Goal: Task Accomplishment & Management: Use online tool/utility

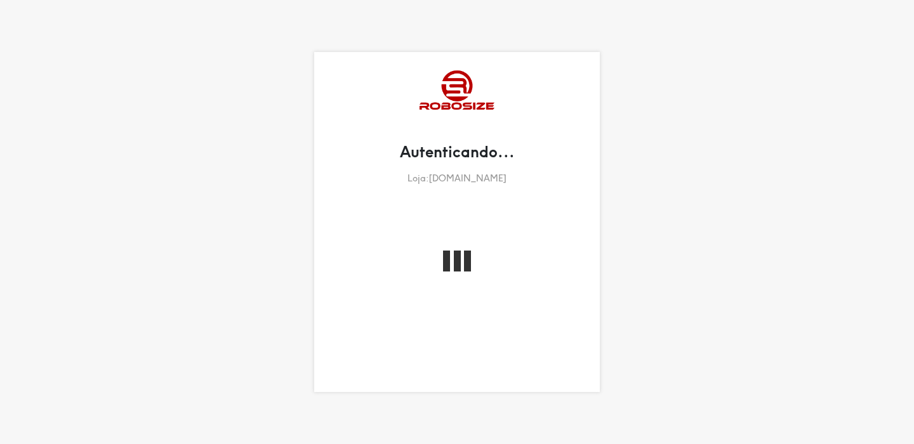
click at [147, 331] on div "Autenticando... Loja: 2j512x-py.myshopify.com" at bounding box center [457, 222] width 914 height 444
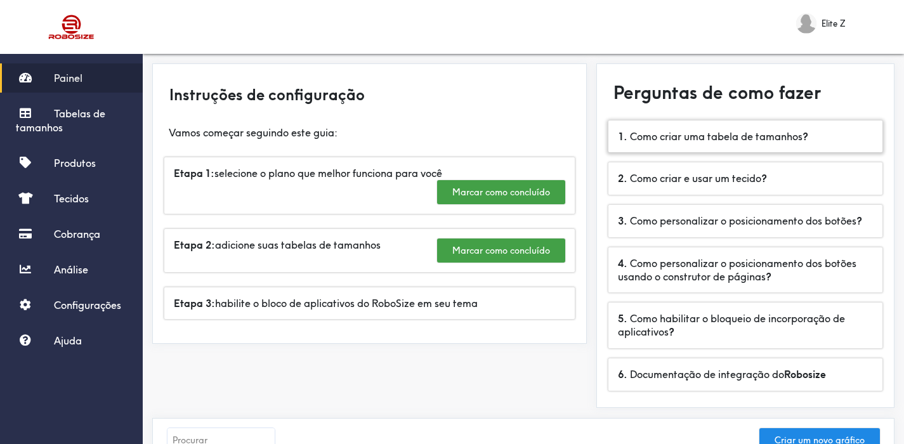
click at [758, 138] on font "Como criar uma tabela de tamanhos" at bounding box center [716, 136] width 173 height 13
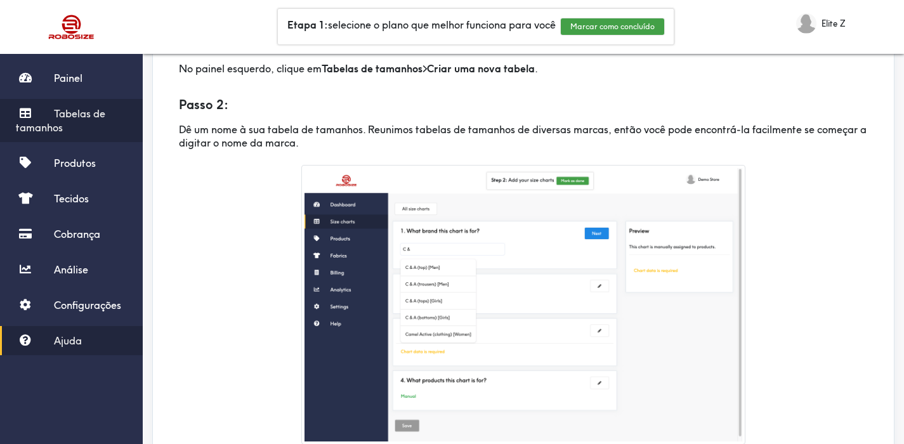
scroll to position [141, 0]
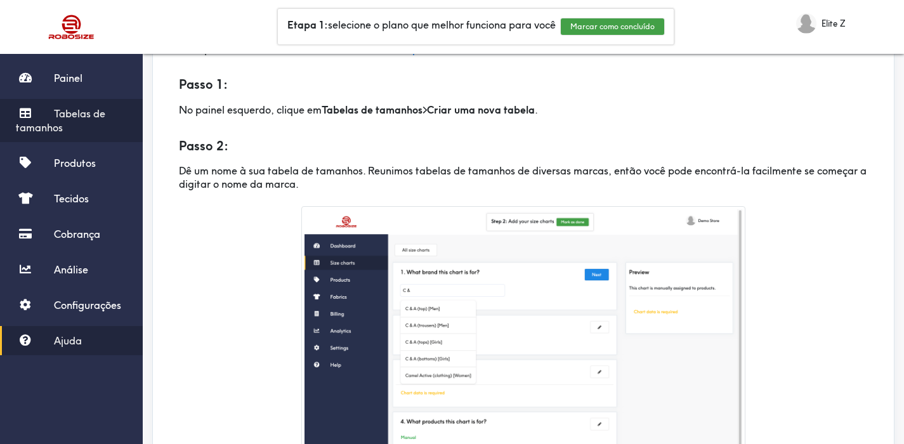
click at [107, 124] on link "Tabelas de tamanhos" at bounding box center [71, 120] width 143 height 43
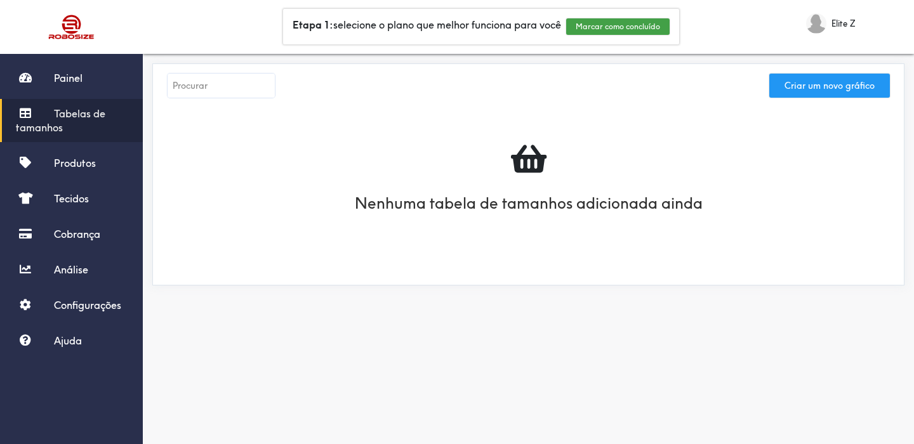
click at [787, 89] on font "Criar um novo gráfico" at bounding box center [829, 85] width 90 height 11
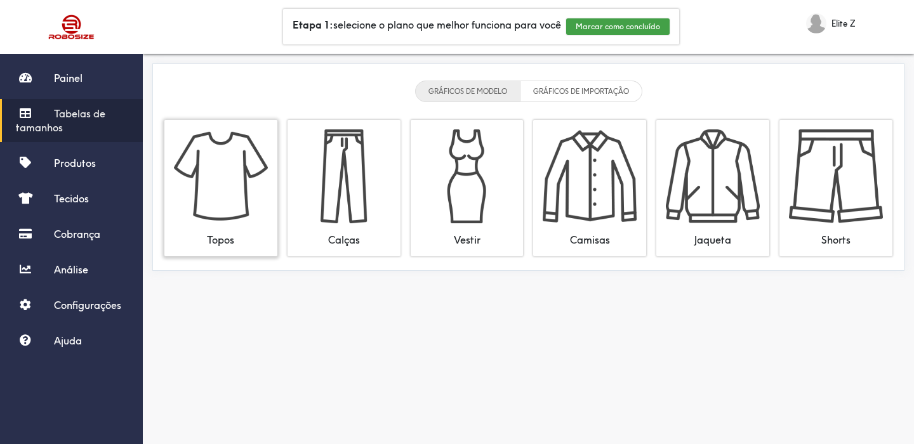
click at [233, 201] on img at bounding box center [221, 176] width 94 height 94
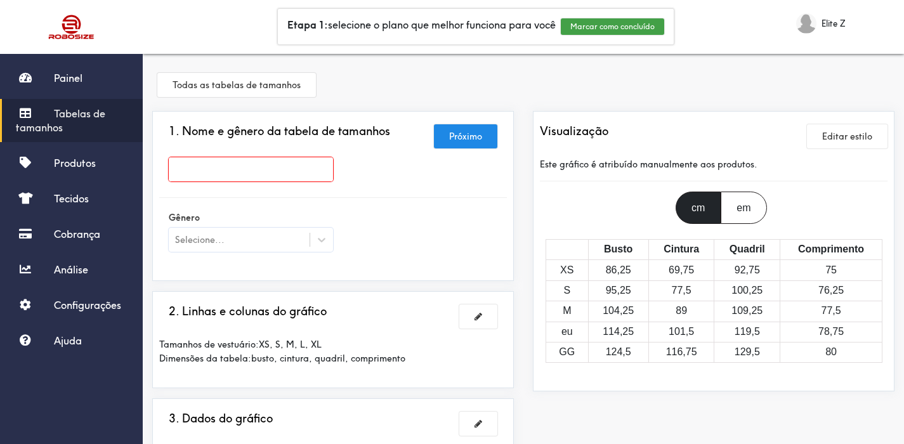
click at [769, 209] on div "cm em" at bounding box center [714, 208] width 367 height 32
click at [736, 209] on div "em" at bounding box center [744, 208] width 46 height 32
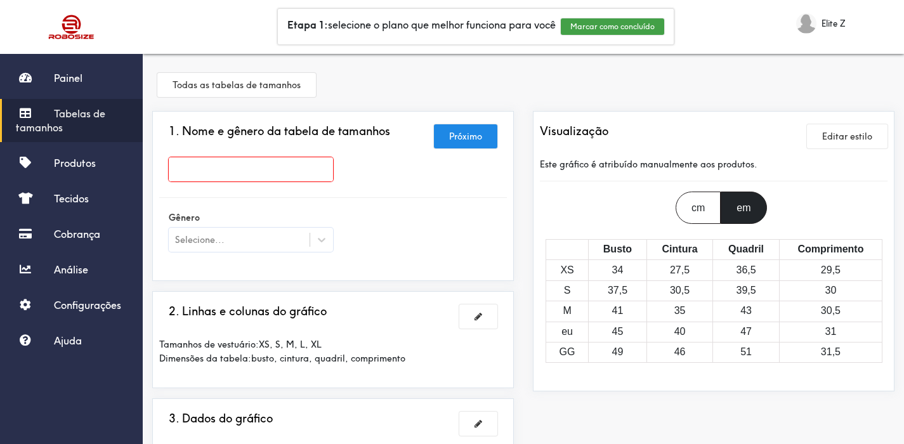
click at [701, 210] on font "cm" at bounding box center [698, 207] width 13 height 11
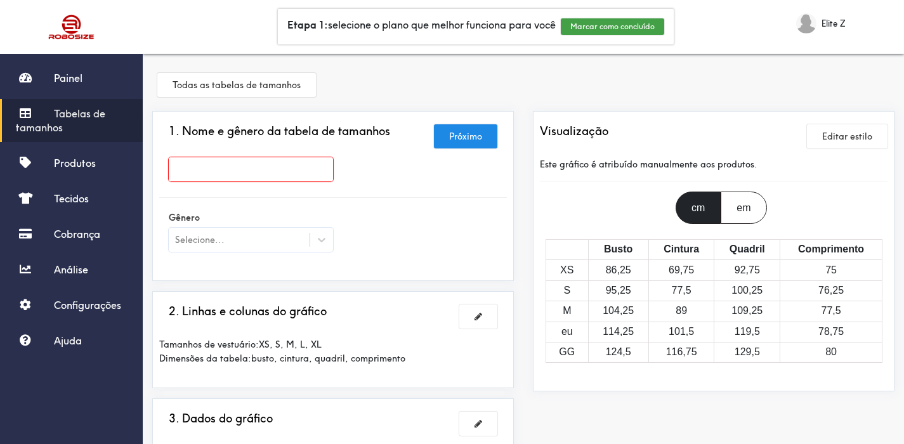
click at [747, 211] on font "em" at bounding box center [744, 207] width 14 height 11
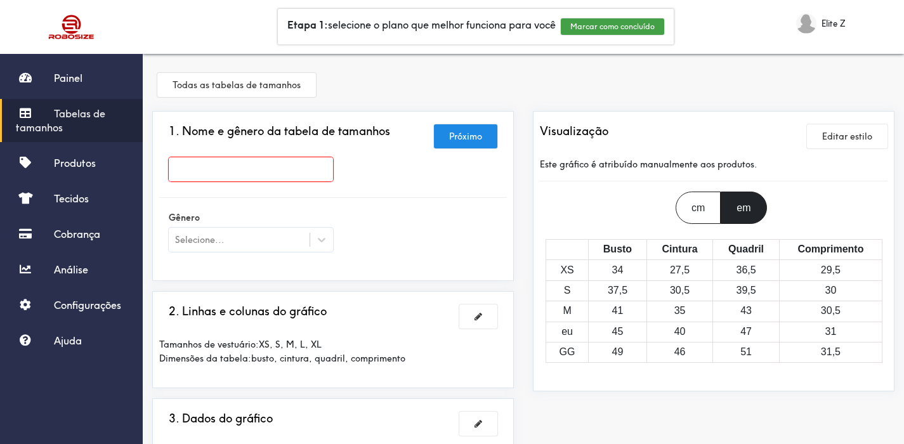
click at [698, 211] on font "cm" at bounding box center [698, 207] width 13 height 11
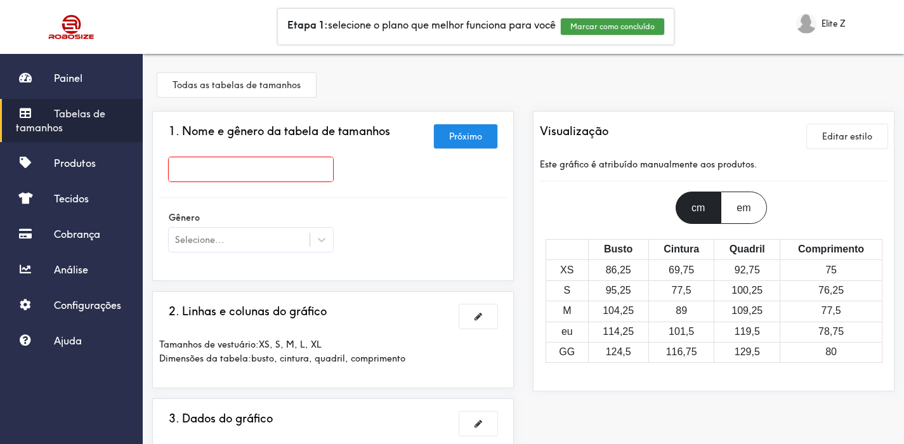
click at [256, 182] on div at bounding box center [250, 172] width 183 height 30
click at [255, 171] on input "text" at bounding box center [251, 169] width 164 height 24
click at [239, 235] on div "Selecione..." at bounding box center [239, 240] width 141 height 13
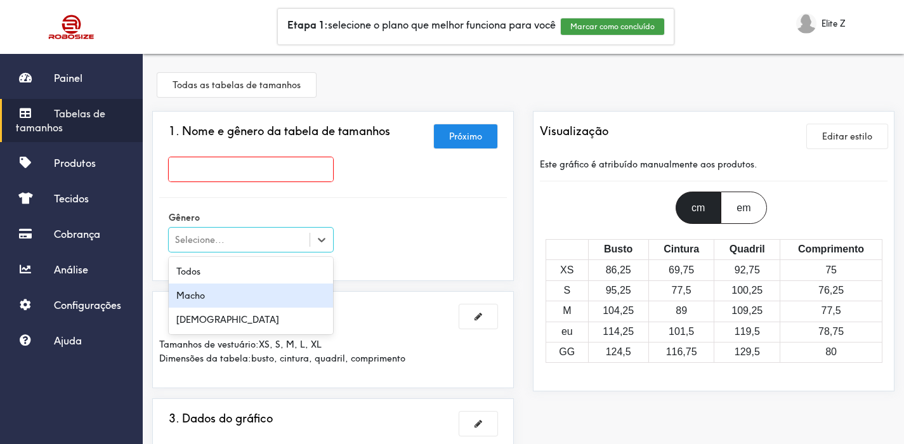
click at [225, 289] on div "Macho" at bounding box center [251, 296] width 164 height 24
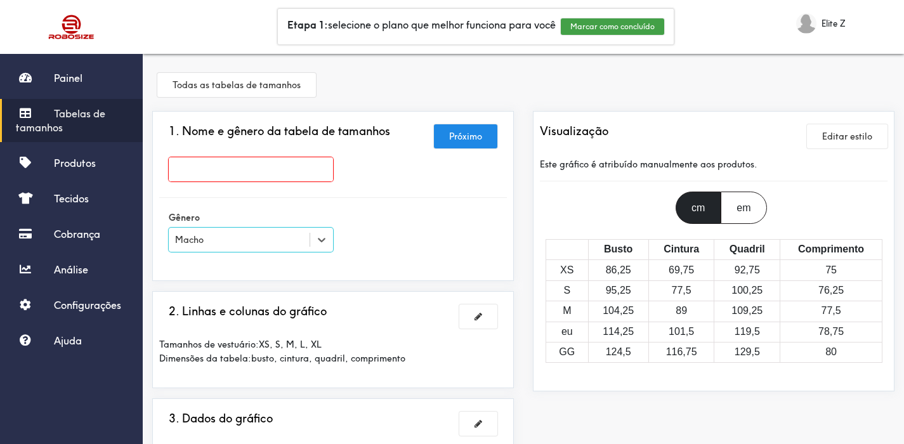
click at [230, 167] on input "text" at bounding box center [251, 169] width 164 height 24
click at [298, 174] on input "text" at bounding box center [251, 169] width 164 height 24
click at [245, 164] on input "text" at bounding box center [251, 169] width 164 height 24
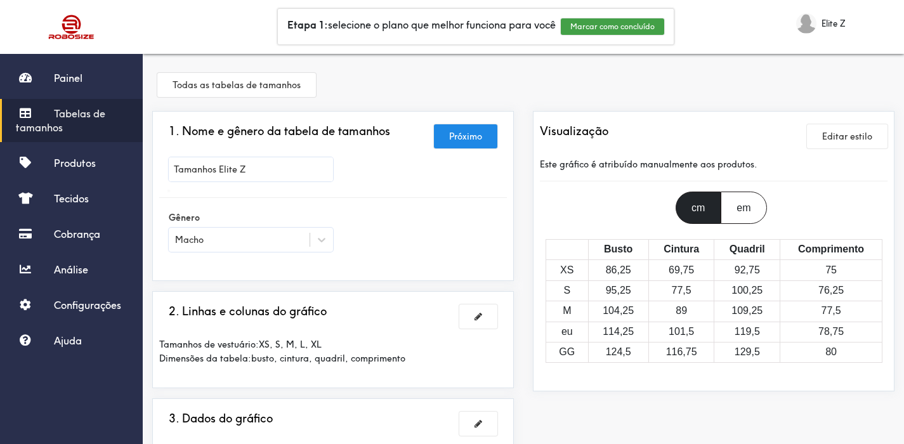
click at [217, 167] on div at bounding box center [452, 222] width 904 height 444
click at [219, 166] on input "Tamanhos Elite Z" at bounding box center [251, 169] width 164 height 24
type input "Tamanhos Camiseta Elite Z"
click at [457, 135] on div at bounding box center [452, 222] width 904 height 444
click at [478, 140] on font "Próximo" at bounding box center [465, 136] width 33 height 11
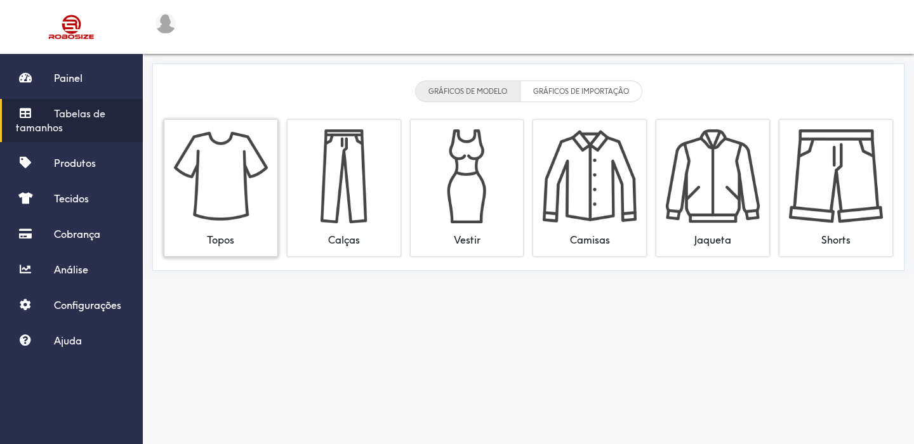
click at [239, 218] on img at bounding box center [221, 176] width 94 height 94
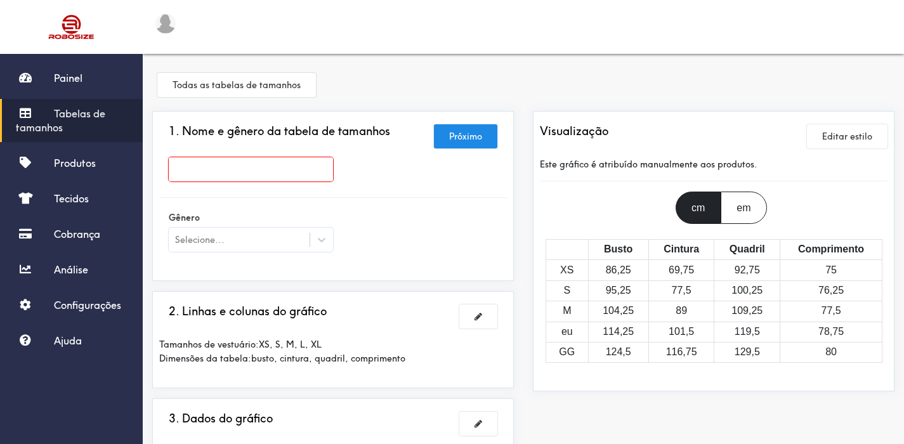
click at [241, 166] on input "text" at bounding box center [251, 169] width 164 height 24
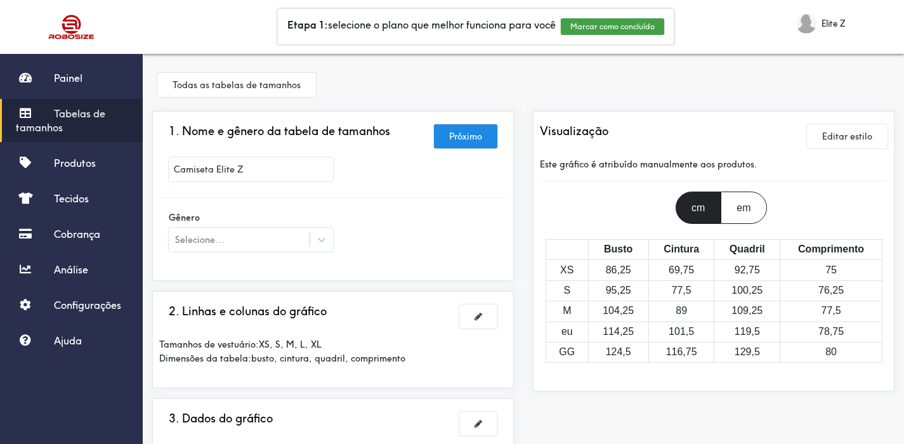
type input "Camiseta Elite Z"
click at [241, 237] on div at bounding box center [452, 222] width 904 height 444
click at [333, 241] on div at bounding box center [321, 239] width 23 height 23
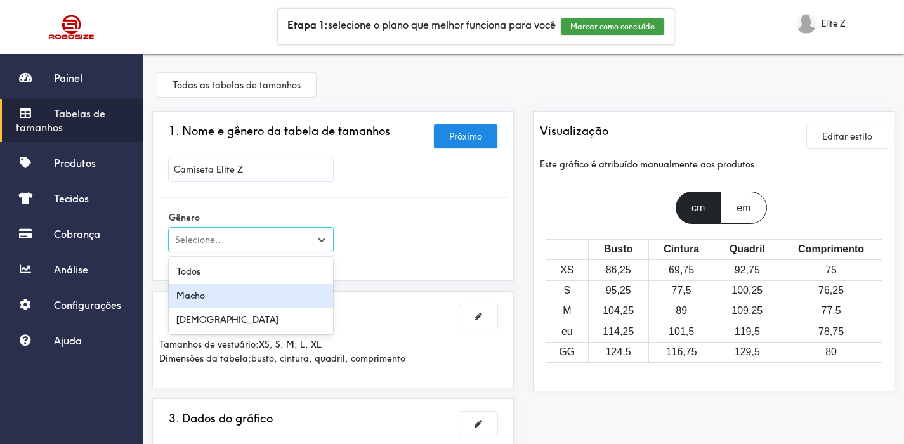
click at [240, 303] on div "Macho" at bounding box center [251, 296] width 164 height 24
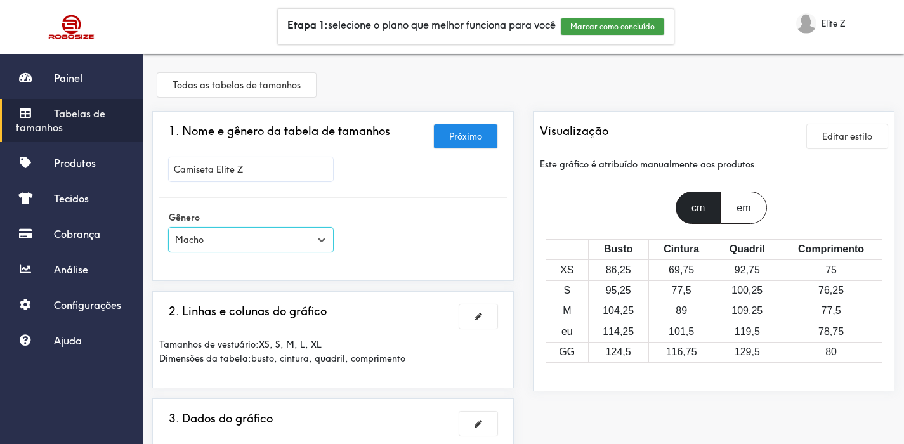
click at [830, 22] on font "Elite Z" at bounding box center [834, 23] width 24 height 10
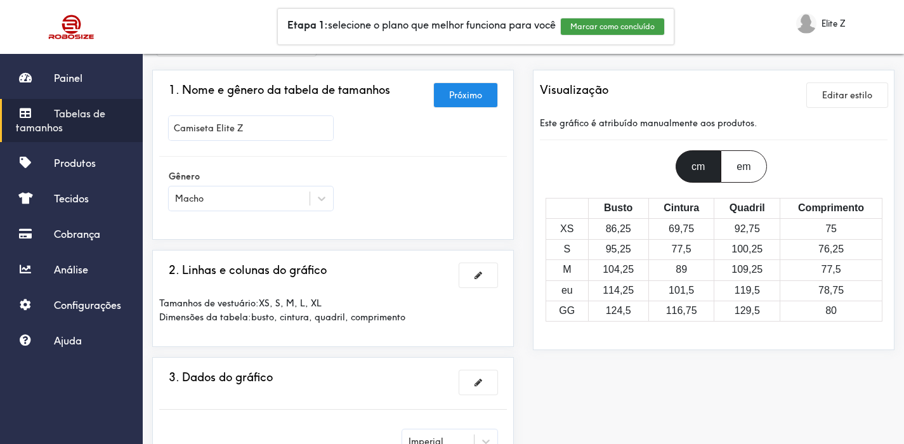
scroll to position [44, 0]
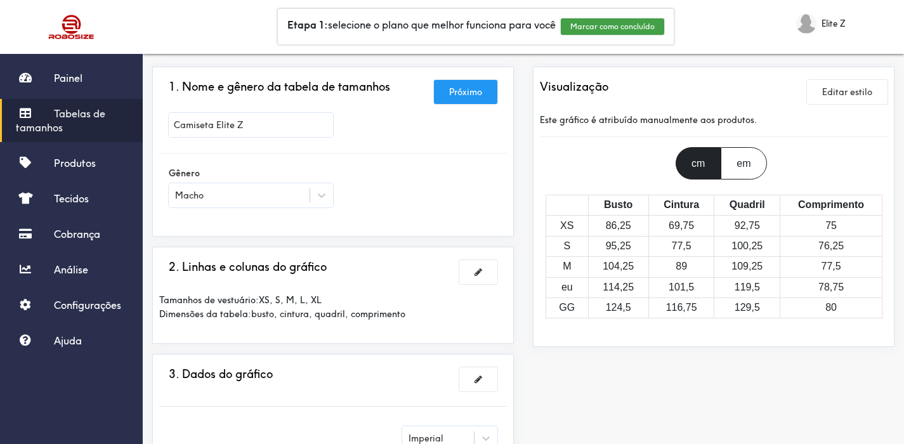
click at [479, 83] on button "Próximo" at bounding box center [465, 92] width 63 height 24
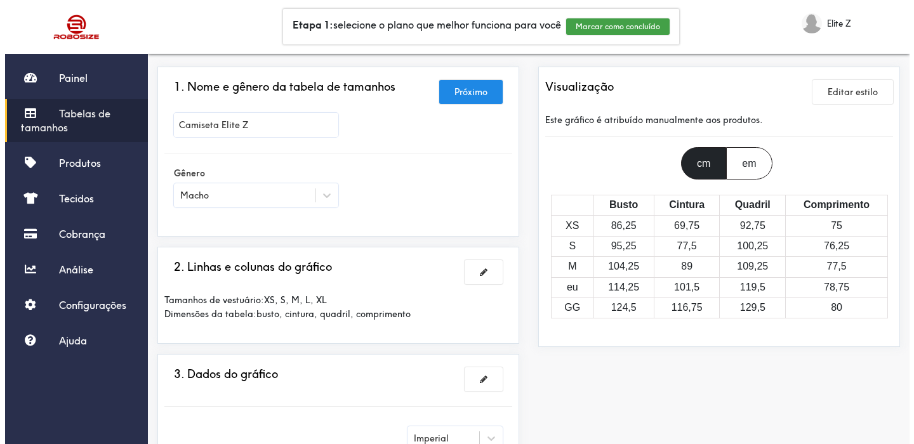
scroll to position [0, 0]
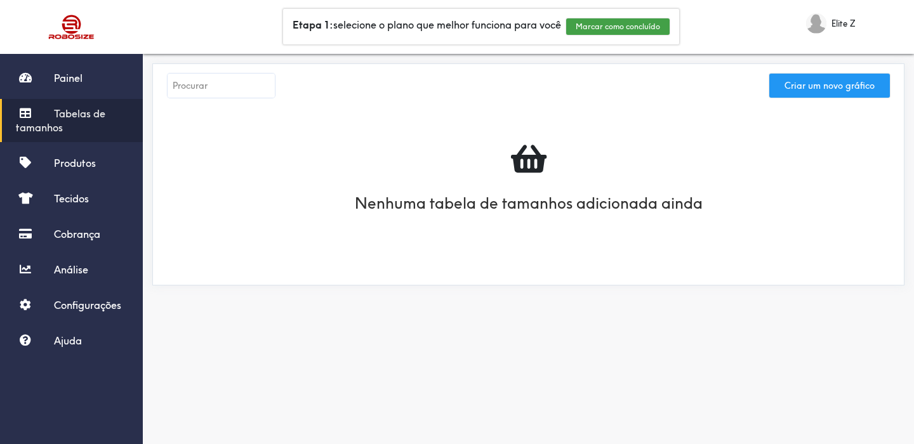
click at [817, 85] on font "Criar um novo gráfico" at bounding box center [829, 85] width 90 height 11
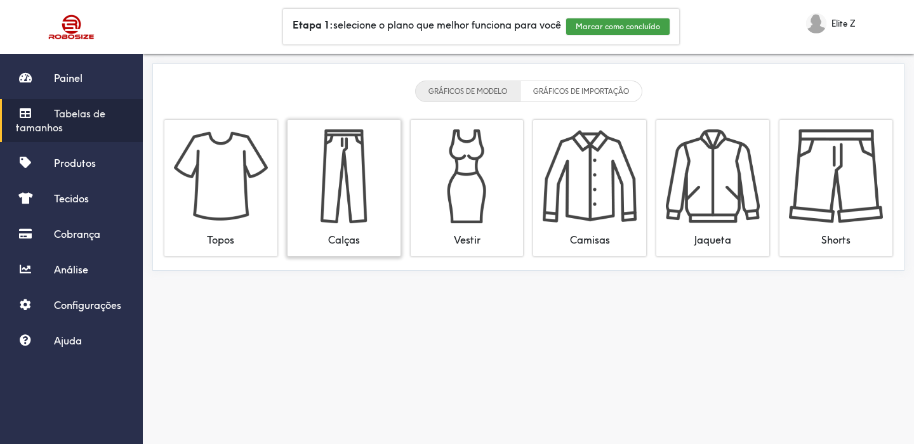
click at [319, 184] on img at bounding box center [344, 176] width 94 height 94
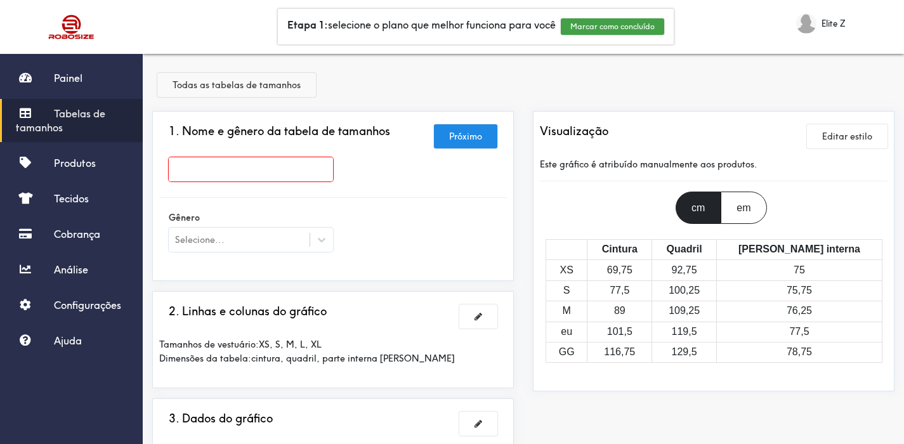
click at [180, 88] on font "Todas as tabelas de tamanhos" at bounding box center [237, 84] width 128 height 11
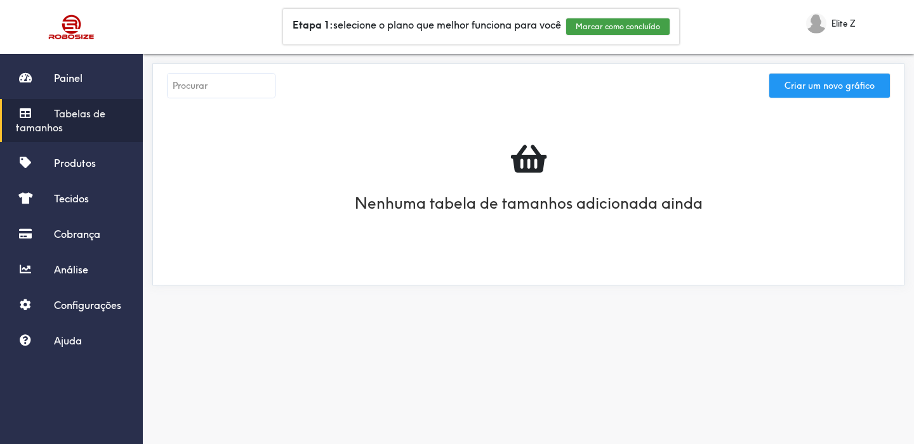
click at [795, 86] on font "Criar um novo gráfico" at bounding box center [829, 85] width 90 height 11
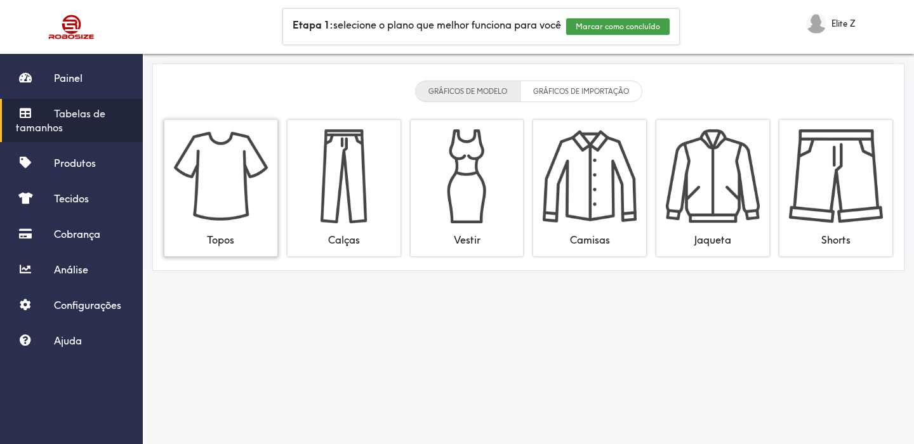
click at [234, 183] on img at bounding box center [221, 176] width 94 height 94
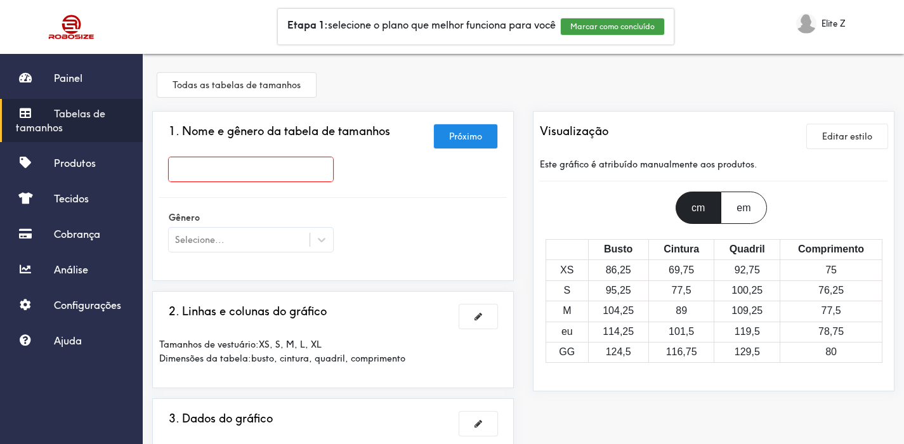
click at [287, 163] on input "text" at bounding box center [251, 169] width 164 height 24
type input "Camiseta Elite Z"
click at [279, 246] on div at bounding box center [452, 222] width 904 height 444
click at [317, 230] on div at bounding box center [321, 239] width 23 height 23
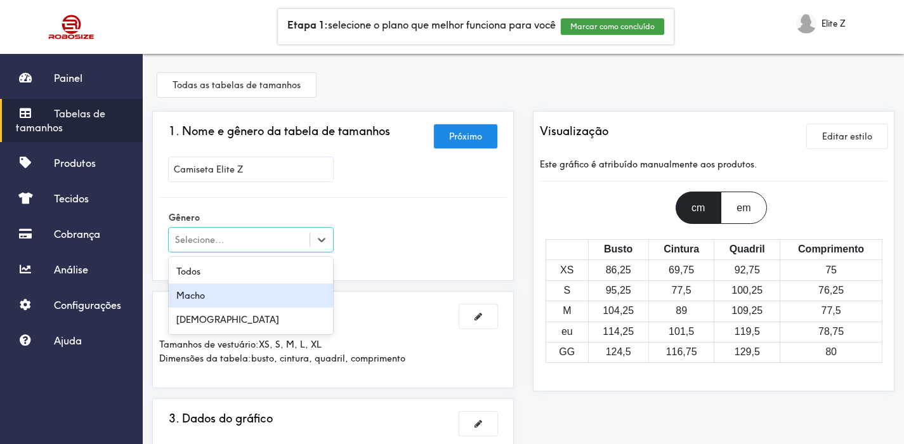
click at [248, 300] on div "Macho" at bounding box center [251, 296] width 164 height 24
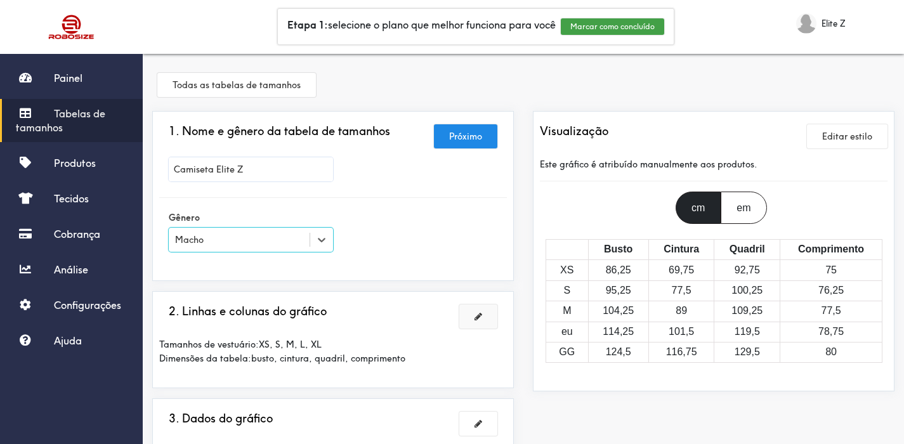
click at [473, 308] on button at bounding box center [479, 317] width 38 height 24
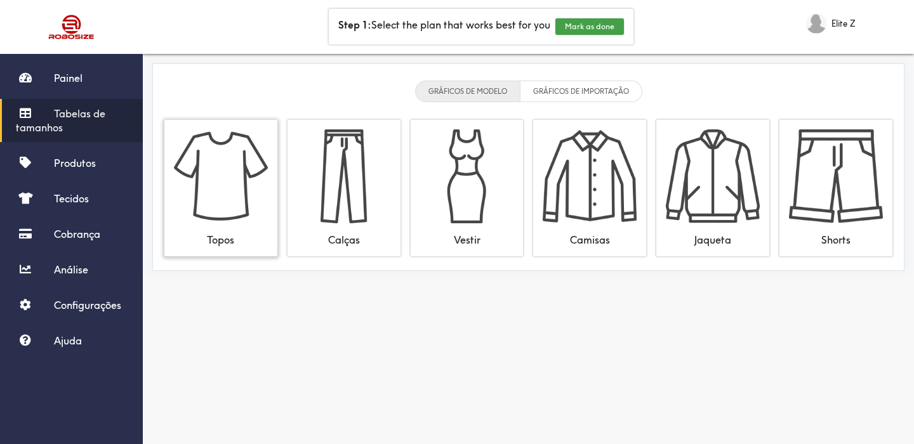
click at [241, 206] on img at bounding box center [221, 176] width 94 height 94
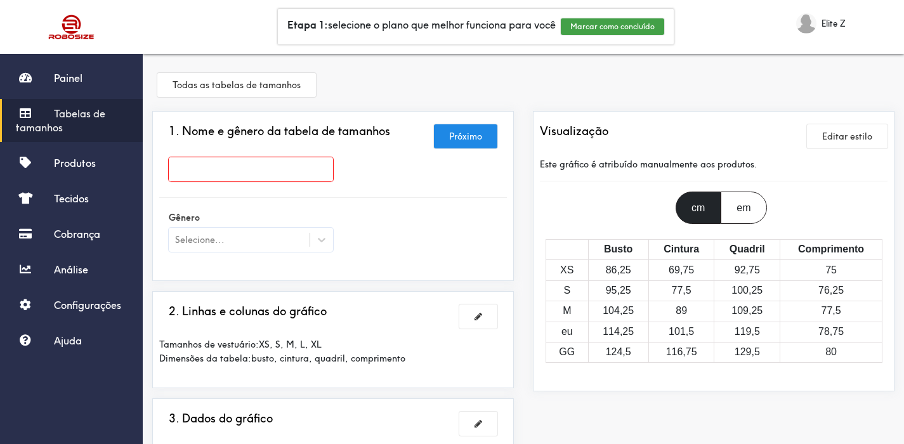
click at [220, 176] on input "text" at bounding box center [251, 169] width 164 height 24
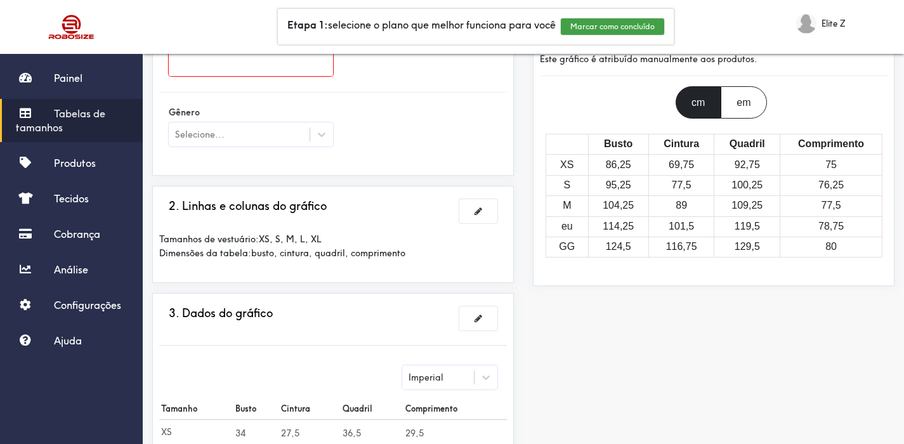
scroll to position [82, 0]
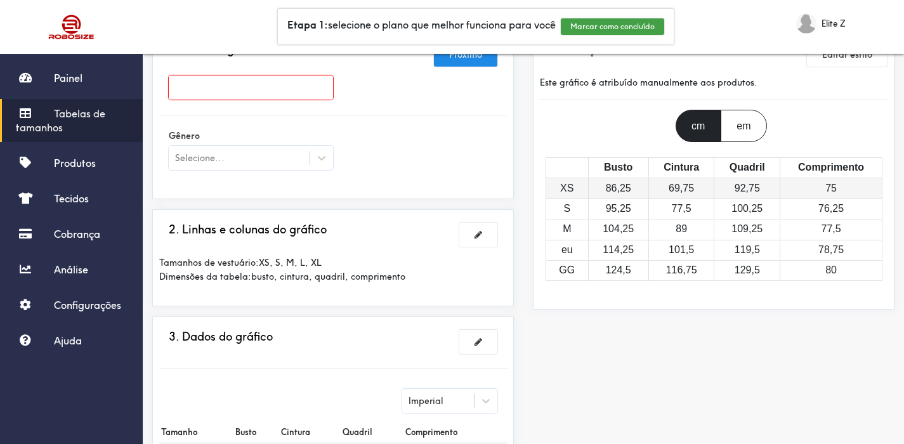
click at [573, 192] on font "XS" at bounding box center [566, 188] width 13 height 11
click at [573, 194] on font "XS" at bounding box center [566, 188] width 13 height 11
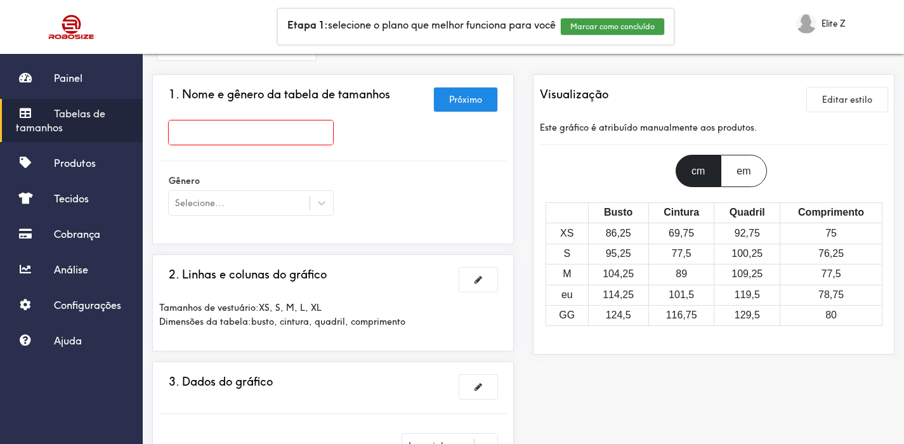
scroll to position [37, 0]
click at [845, 111] on div "Este gráfico é atribuído manualmente aos produtos." at bounding box center [714, 127] width 348 height 34
click at [847, 98] on font "Editar estilo" at bounding box center [848, 98] width 50 height 11
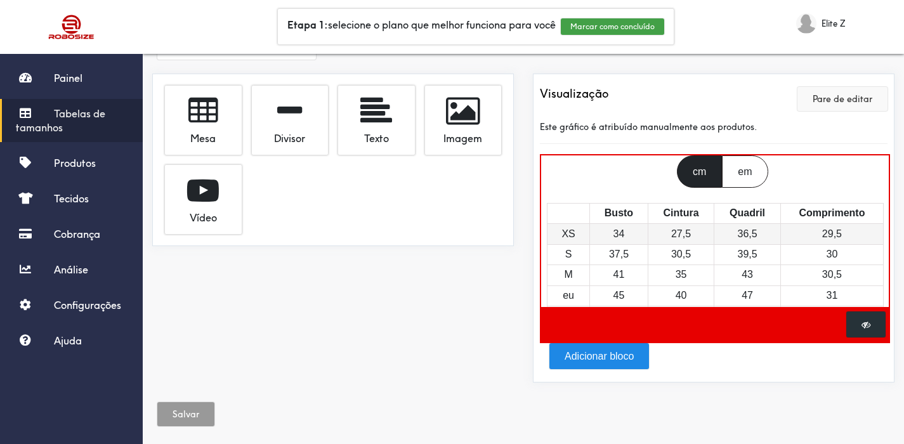
click at [564, 233] on font "XS" at bounding box center [568, 233] width 13 height 11
click at [569, 239] on font "XS" at bounding box center [568, 233] width 13 height 11
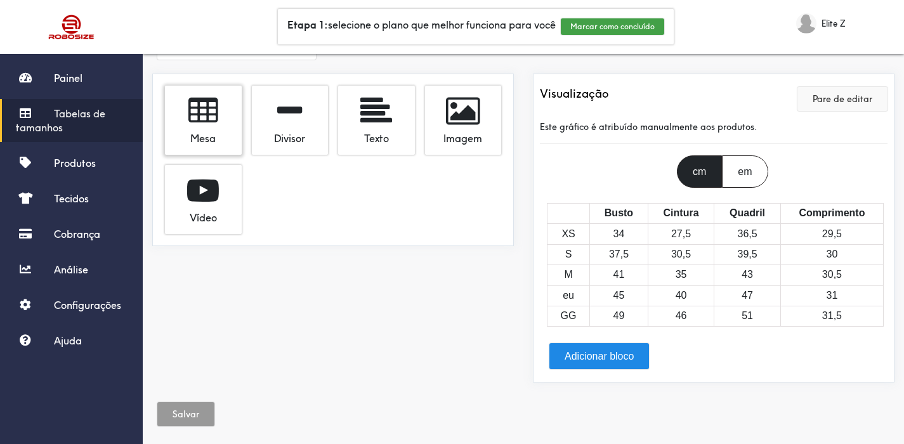
click at [213, 126] on span at bounding box center [203, 111] width 29 height 32
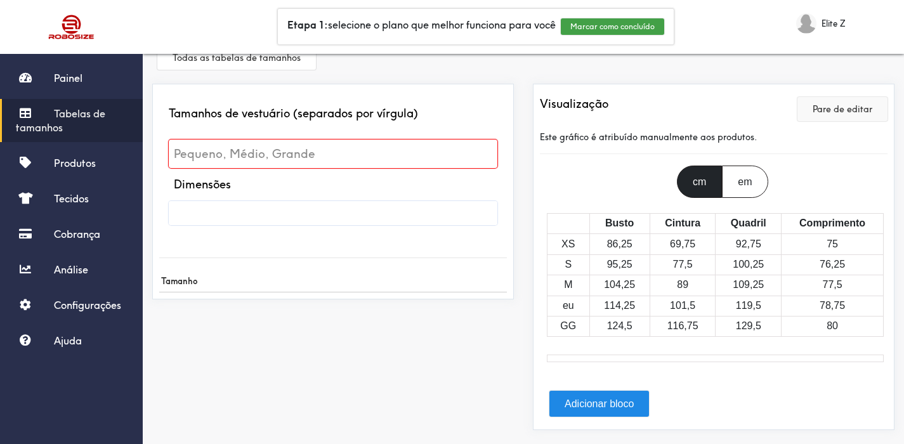
scroll to position [26, 0]
type input "P"
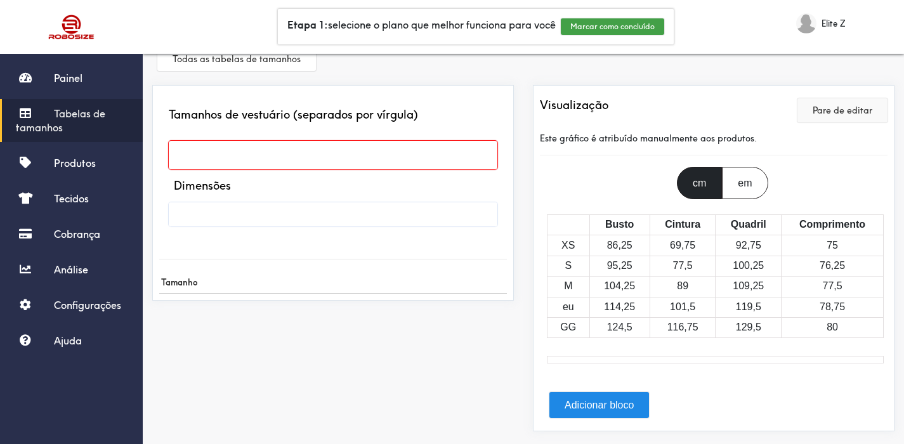
type input "M"
type input "P"
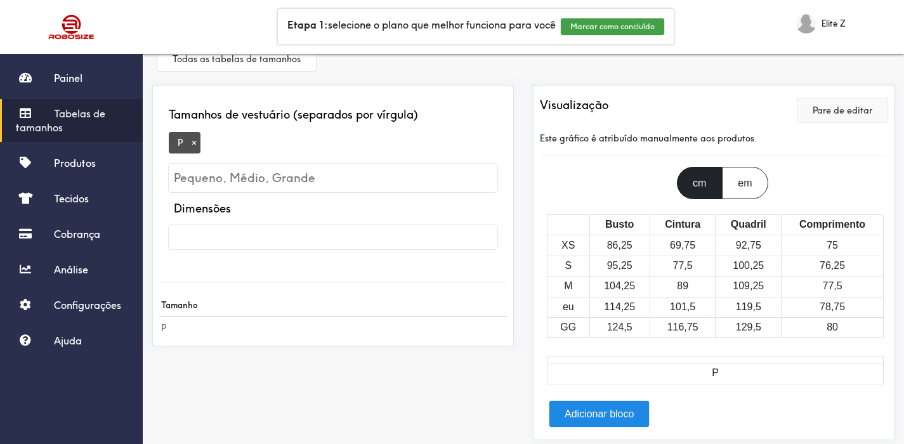
type input "M"
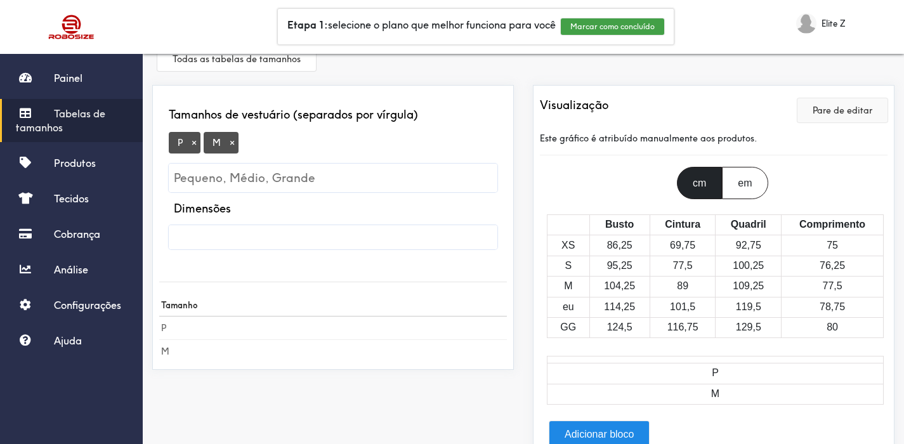
type input "G"
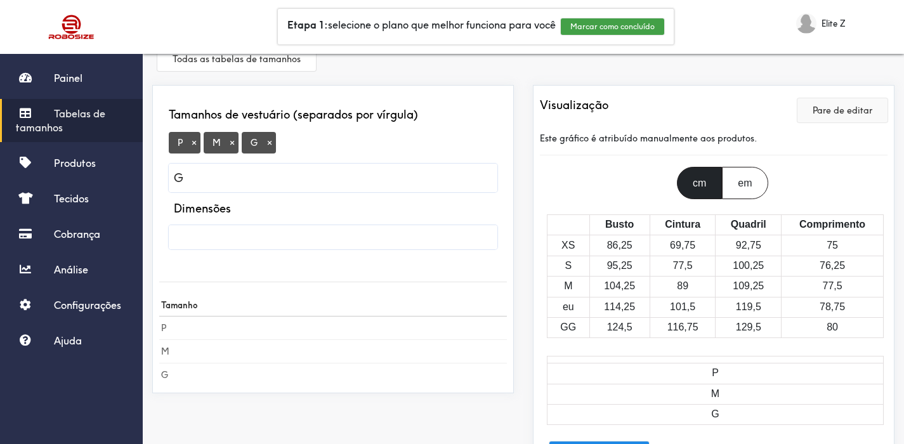
type input "GG"
click at [286, 239] on input "text" at bounding box center [333, 237] width 329 height 24
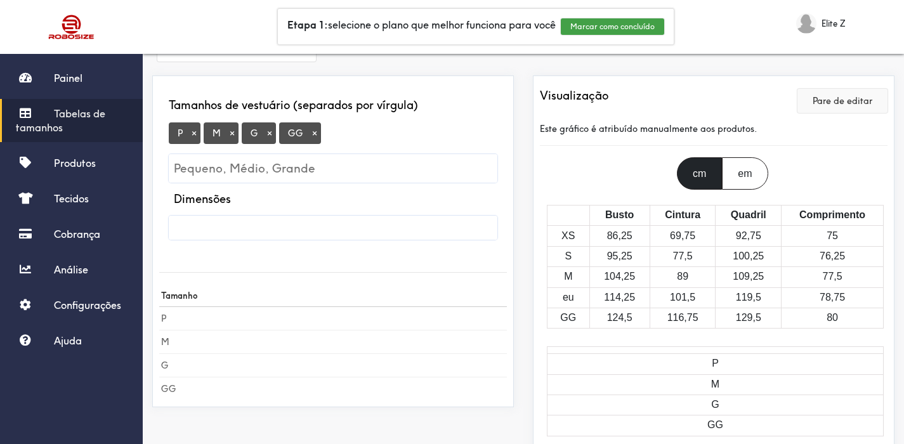
scroll to position [0, 0]
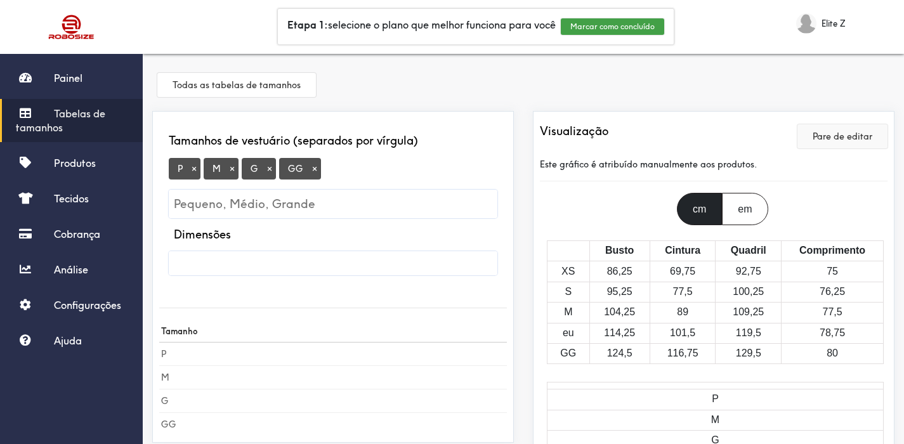
click at [242, 256] on input "text" at bounding box center [333, 263] width 329 height 24
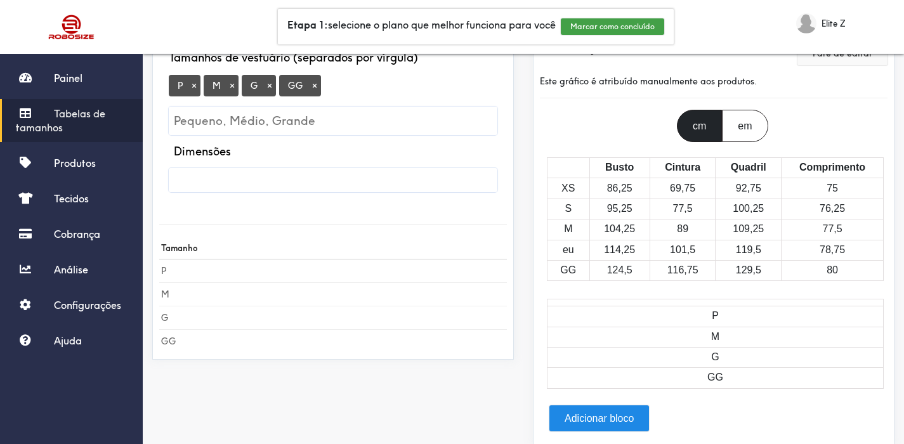
scroll to position [86, 0]
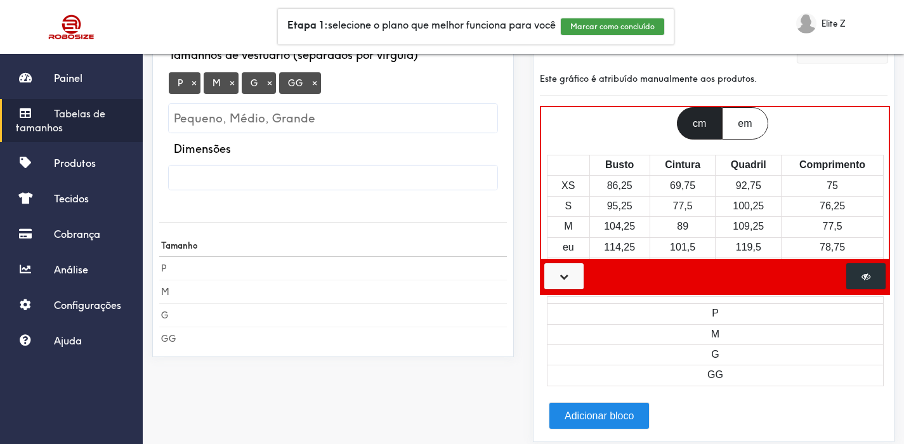
click at [562, 288] on button at bounding box center [564, 276] width 39 height 26
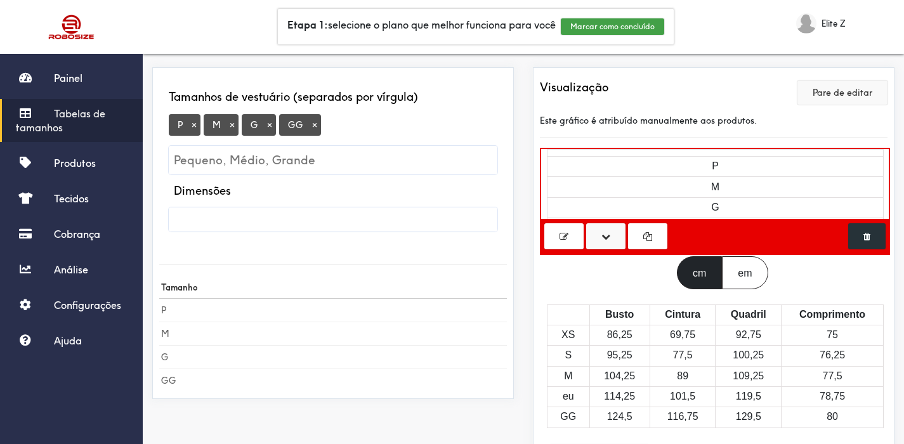
scroll to position [112, 0]
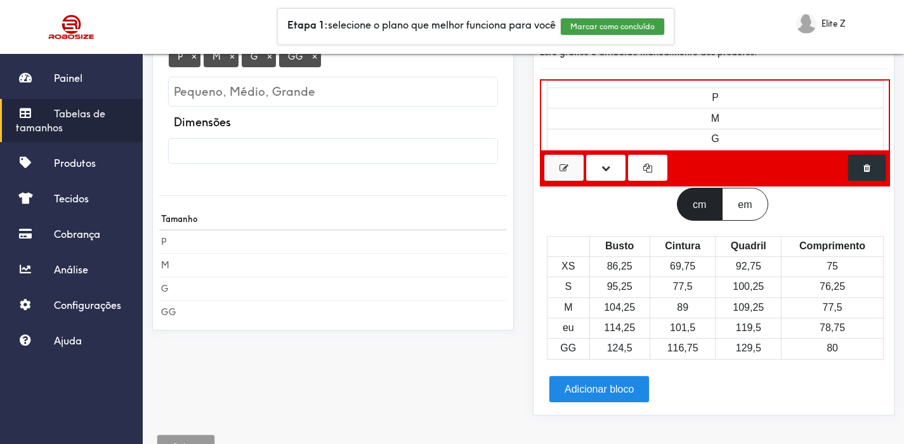
click at [558, 174] on button at bounding box center [564, 168] width 39 height 26
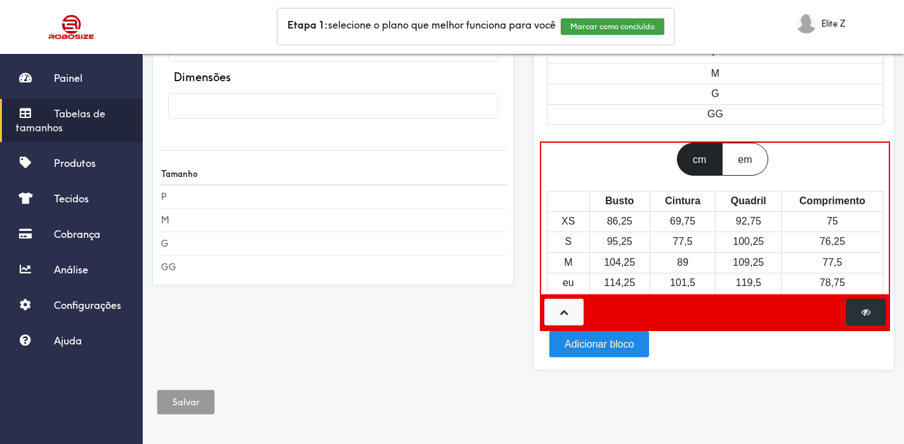
click at [573, 303] on button at bounding box center [564, 312] width 39 height 26
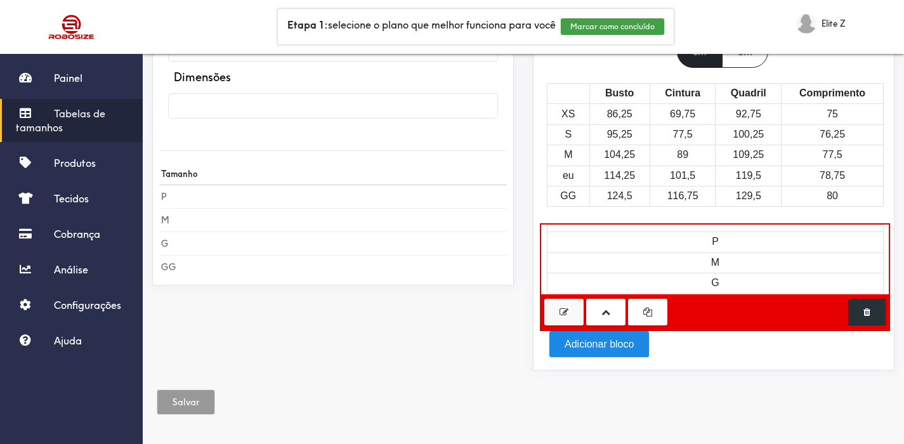
scroll to position [177, 0]
click at [603, 308] on span at bounding box center [606, 312] width 9 height 9
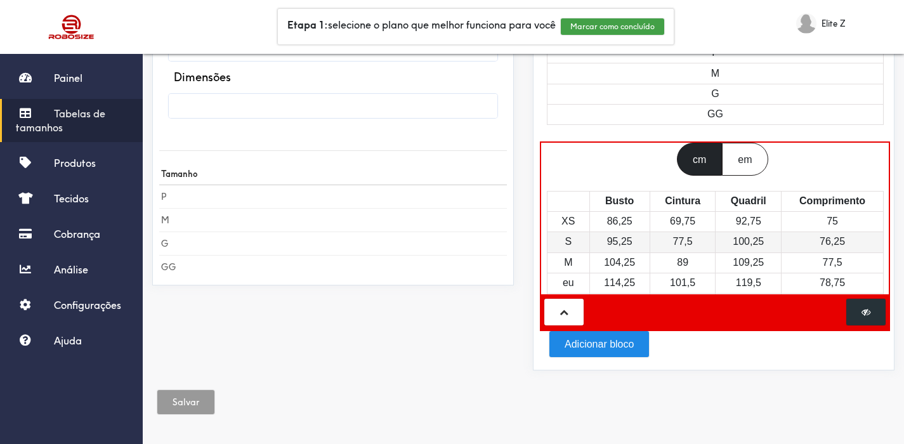
click at [583, 232] on td "S" at bounding box center [569, 242] width 43 height 20
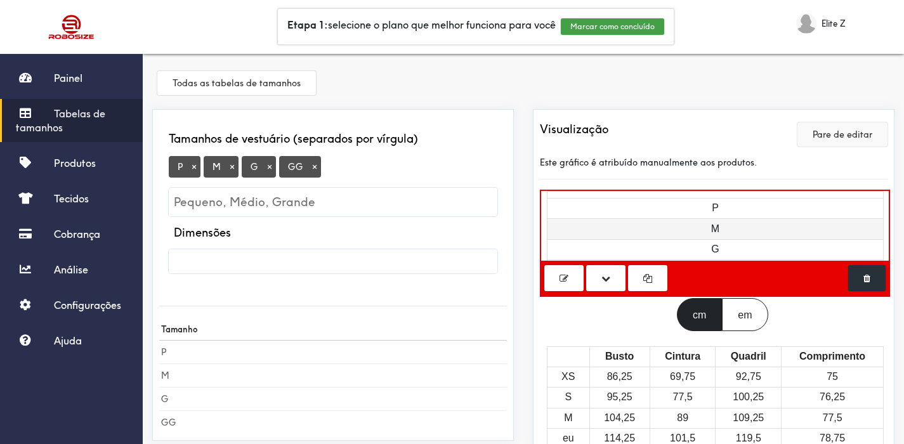
scroll to position [3, 0]
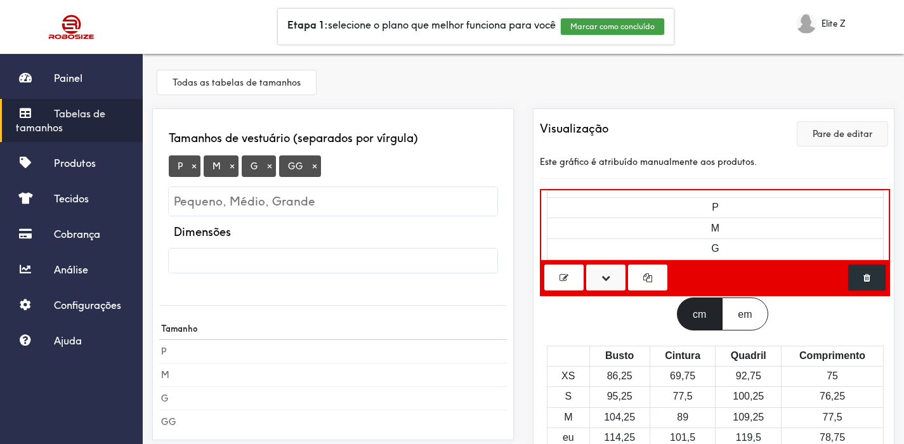
click at [610, 282] on span at bounding box center [606, 278] width 9 height 9
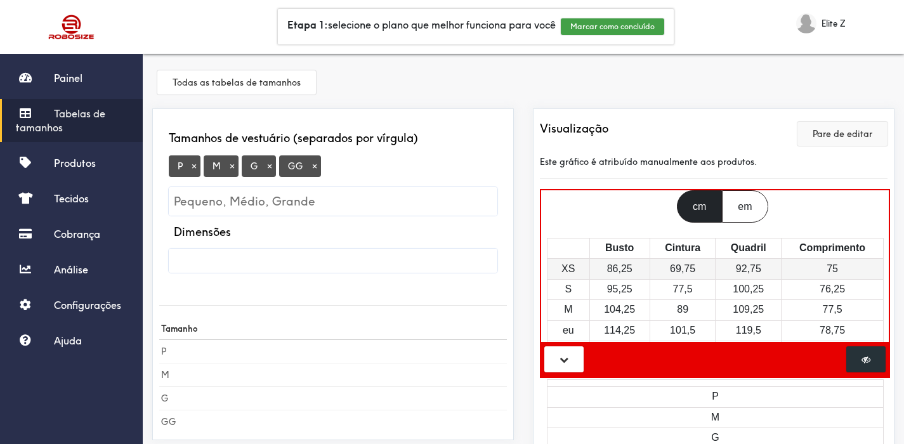
click at [579, 275] on td "XS" at bounding box center [569, 269] width 43 height 20
click at [722, 213] on div "em" at bounding box center [745, 206] width 46 height 32
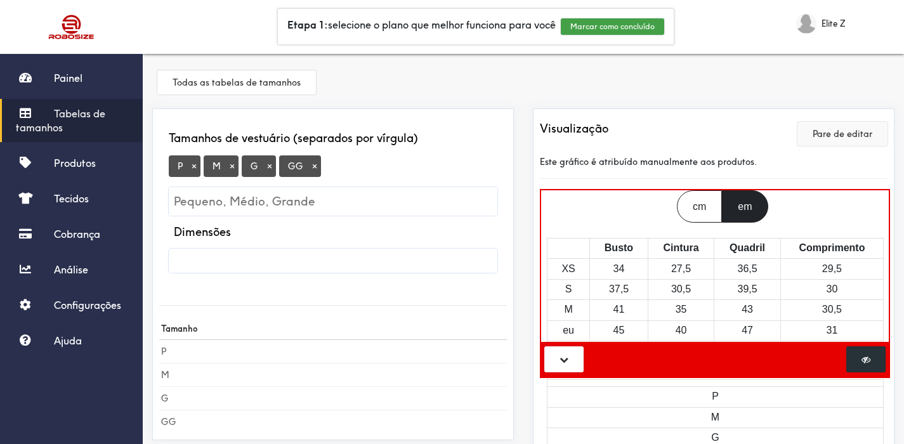
click at [708, 208] on div "cm" at bounding box center [699, 206] width 45 height 32
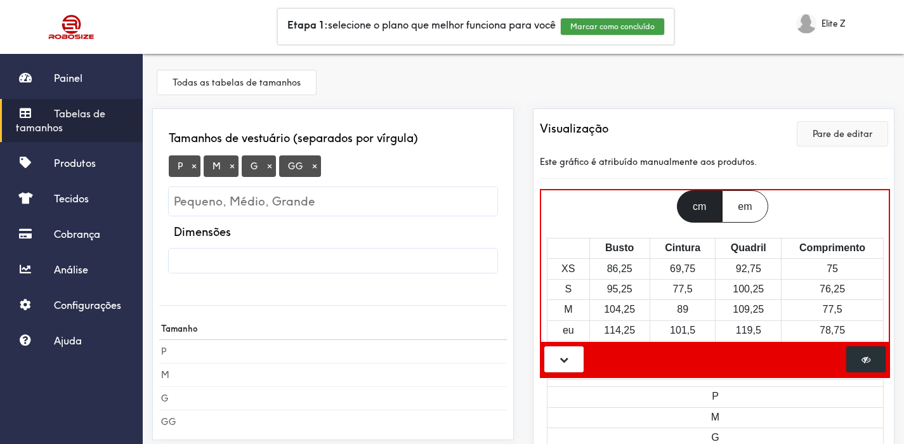
click at [729, 207] on div "em" at bounding box center [745, 206] width 46 height 32
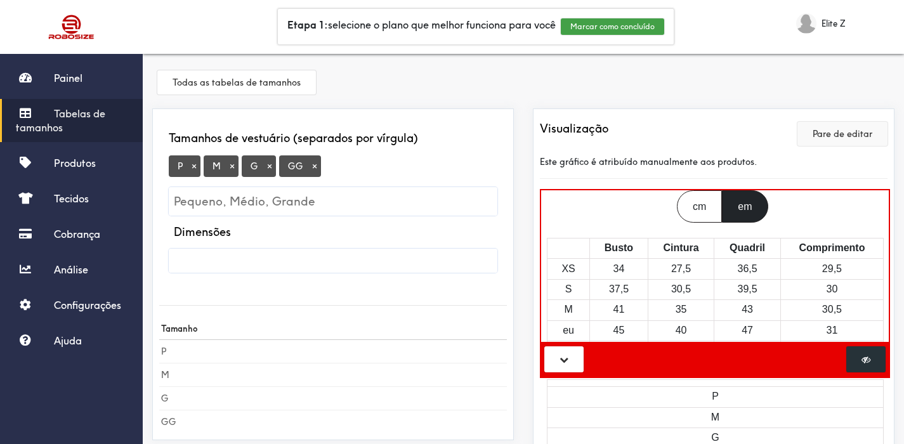
click at [691, 211] on div "cm" at bounding box center [699, 206] width 45 height 32
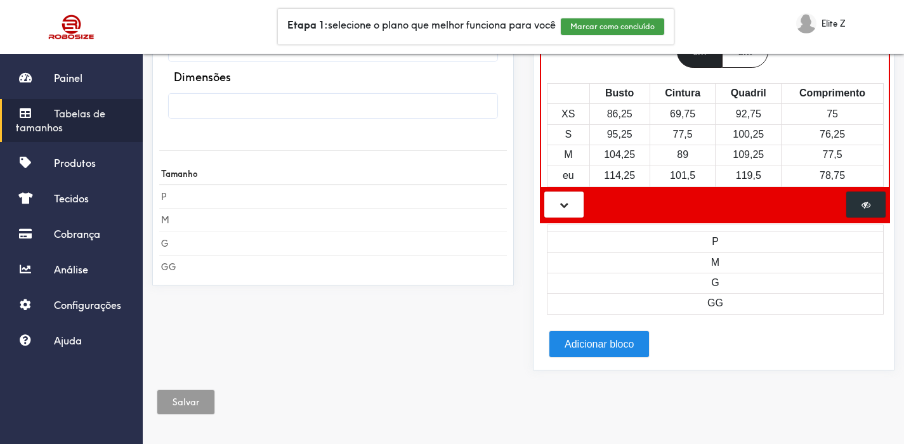
scroll to position [0, 0]
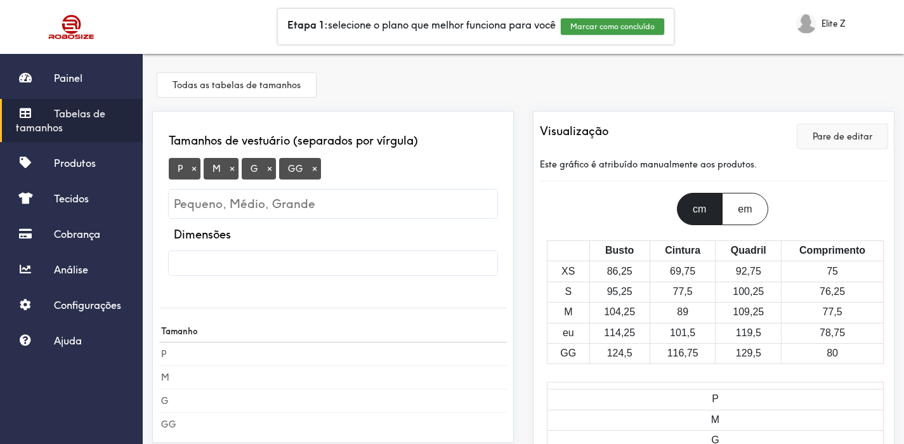
click at [226, 252] on input "text" at bounding box center [333, 263] width 329 height 24
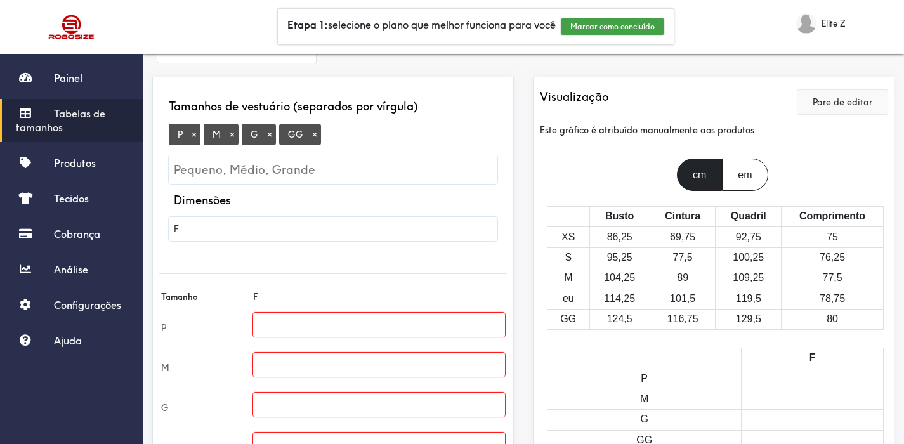
scroll to position [105, 0]
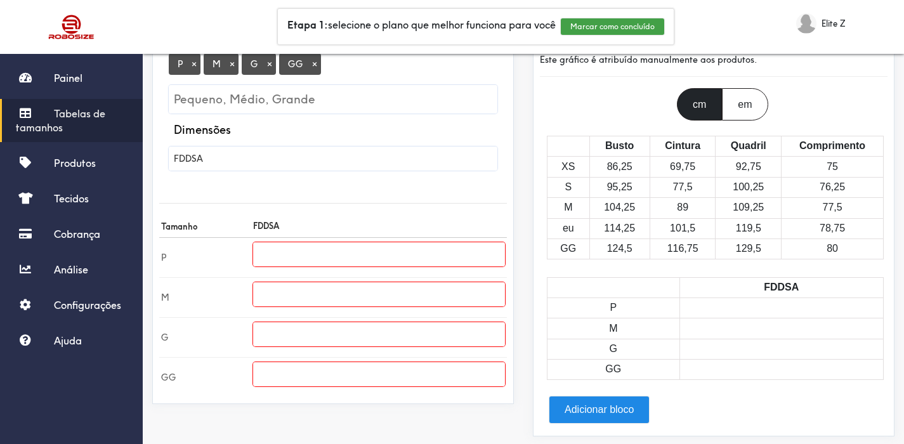
type input "FDDSA"
click at [308, 246] on input "text" at bounding box center [379, 254] width 252 height 24
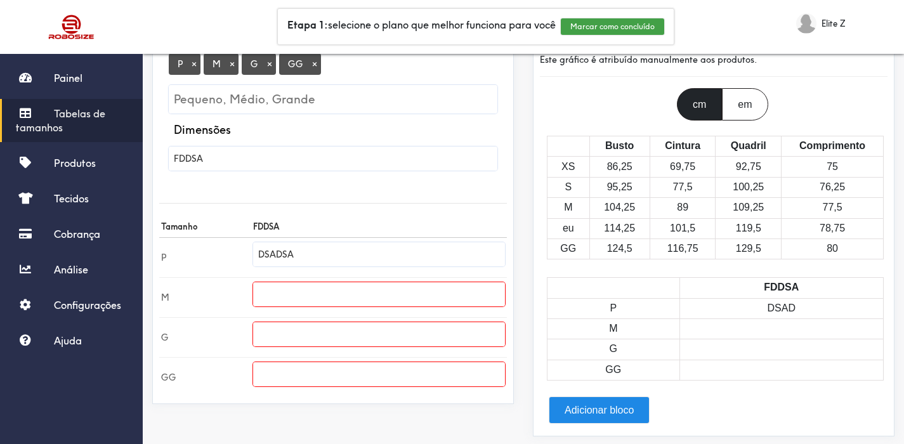
type input "DSADSA"
click at [288, 156] on input "FDDSA" at bounding box center [333, 159] width 329 height 24
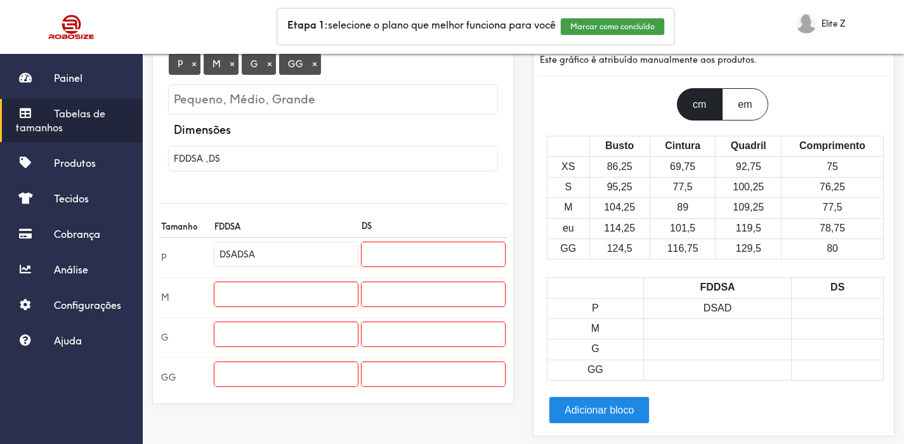
type input "FDDSA ,DSA"
drag, startPoint x: 296, startPoint y: 164, endPoint x: 140, endPoint y: 164, distance: 156.1
click at [140, 164] on div "Painel Tabelas de tamanhos Produtos Tecidos Cobrança Análise Configurações Ajud…" at bounding box center [452, 202] width 904 height 615
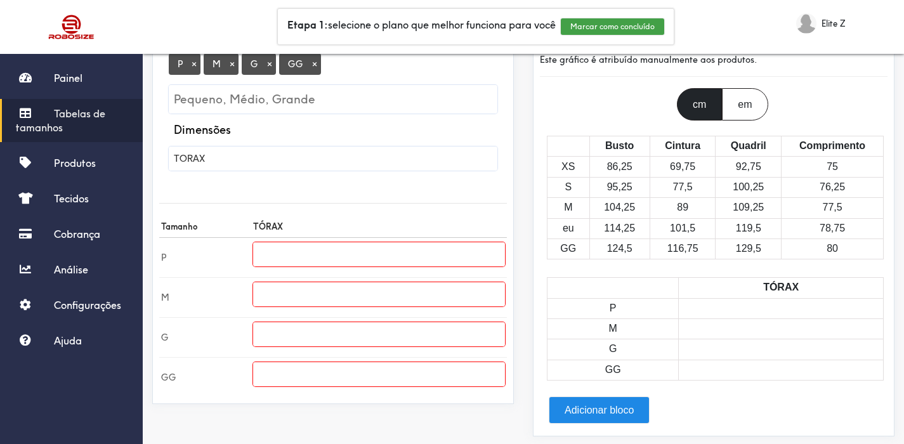
type input "TORAX"
click at [279, 256] on input "text" at bounding box center [379, 254] width 252 height 24
type input "106"
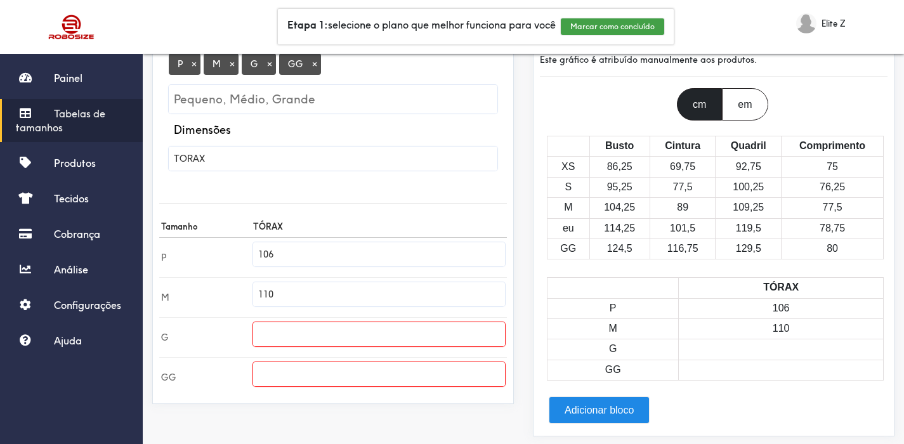
type input "110"
type input "114"
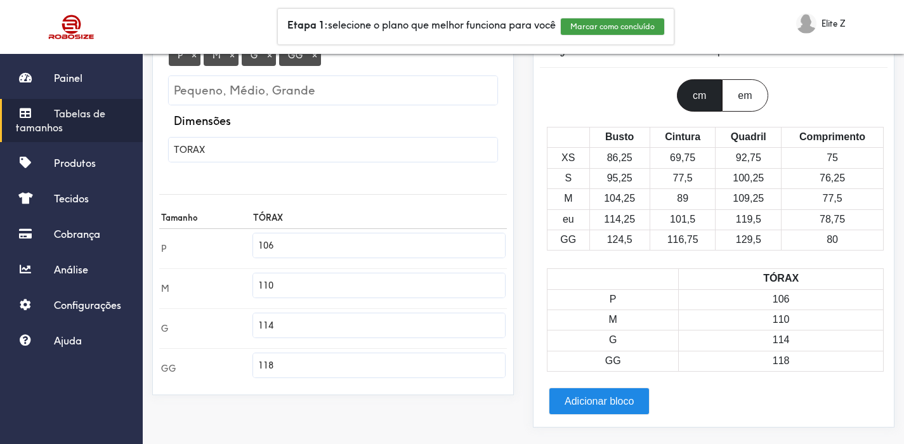
scroll to position [126, 0]
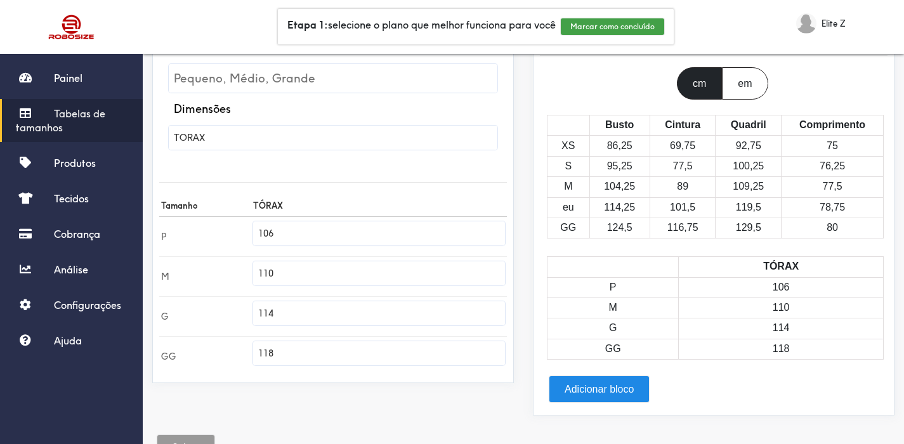
type input "118"
click at [252, 134] on input "TORAX" at bounding box center [333, 138] width 329 height 24
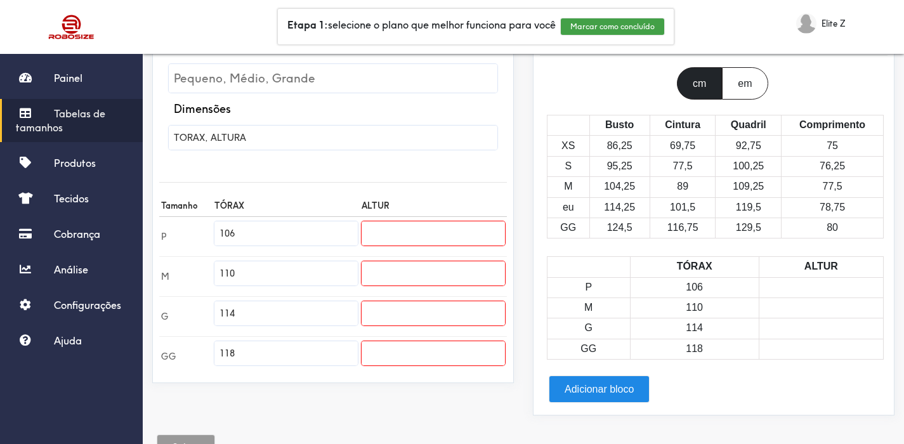
click at [385, 242] on input "text" at bounding box center [433, 234] width 143 height 24
click at [265, 143] on input "TORAX, ALTURA" at bounding box center [333, 138] width 329 height 24
click at [279, 120] on div "Dimensões" at bounding box center [333, 113] width 329 height 23
click at [277, 143] on input "TORAX, ALTURA" at bounding box center [333, 138] width 329 height 24
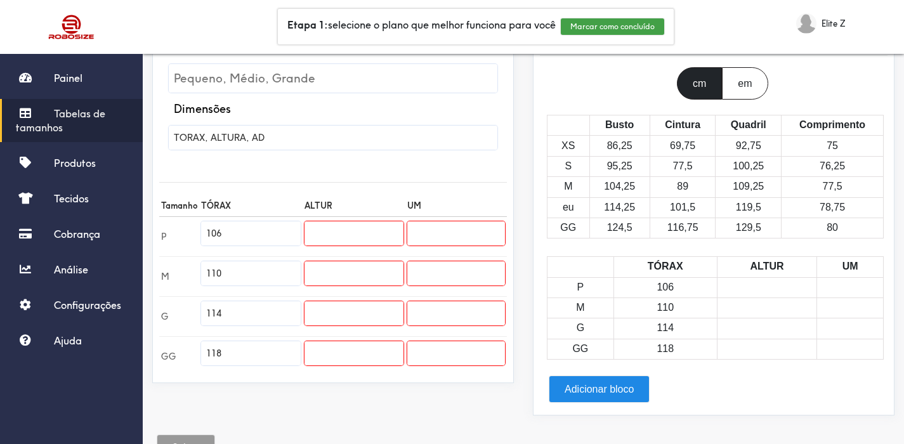
click at [244, 142] on input "TORAX, ALTURA, AD" at bounding box center [333, 138] width 329 height 24
click at [291, 136] on input "TORAX, ALTURA , AD" at bounding box center [333, 138] width 329 height 24
click at [253, 136] on input "TORAX, ALTURA , AD" at bounding box center [333, 138] width 329 height 24
click at [256, 135] on input "TORAX, ALTURA , AD" at bounding box center [333, 138] width 329 height 24
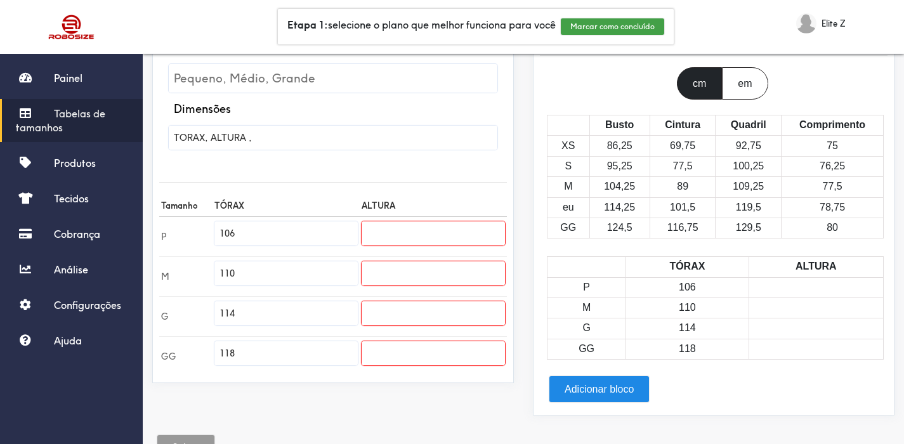
type input "TORAX, ALTURA ,"
click at [414, 235] on input "text" at bounding box center [433, 234] width 143 height 24
type input "70"
click at [470, 275] on input "text" at bounding box center [433, 273] width 143 height 24
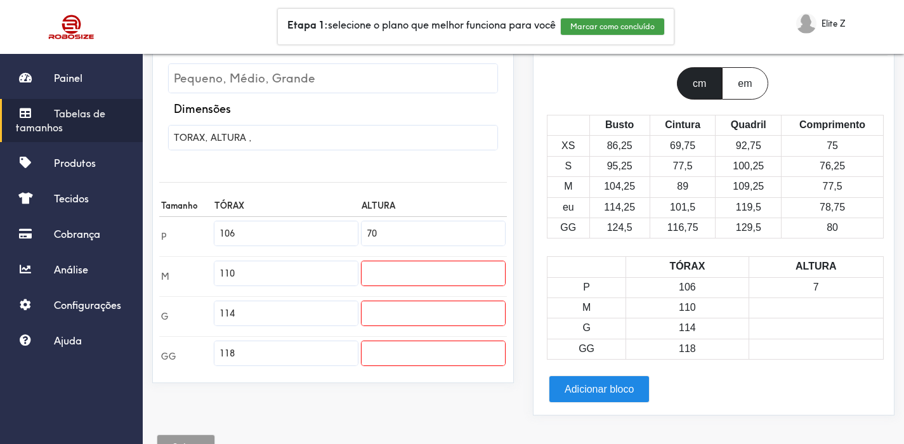
click at [470, 275] on input "text" at bounding box center [433, 273] width 143 height 24
type input "5"
type input "71,5"
click at [462, 307] on input "text" at bounding box center [433, 313] width 143 height 24
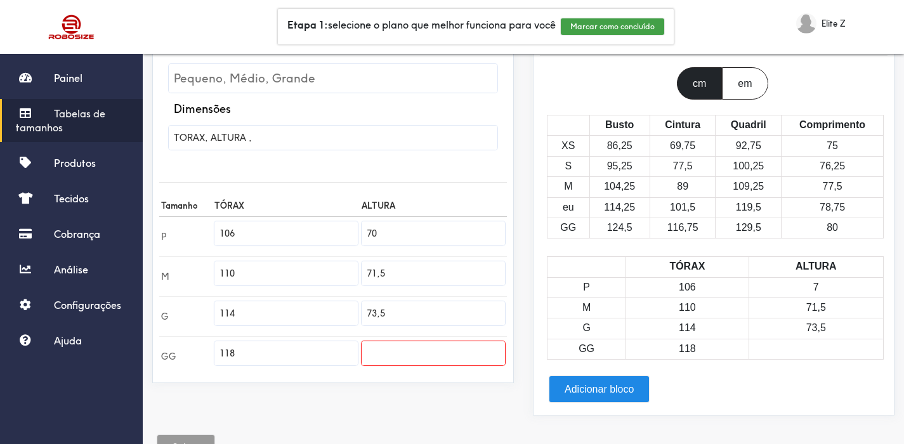
type input "73,5"
click at [303, 140] on input "TORAX, ALTURA ," at bounding box center [333, 138] width 329 height 24
click at [405, 209] on th "ALTURA" at bounding box center [433, 204] width 147 height 23
click at [274, 127] on input "TORAX, ALTURA ," at bounding box center [333, 138] width 329 height 24
click at [274, 136] on input "TORAX, ALTURA ," at bounding box center [333, 138] width 329 height 24
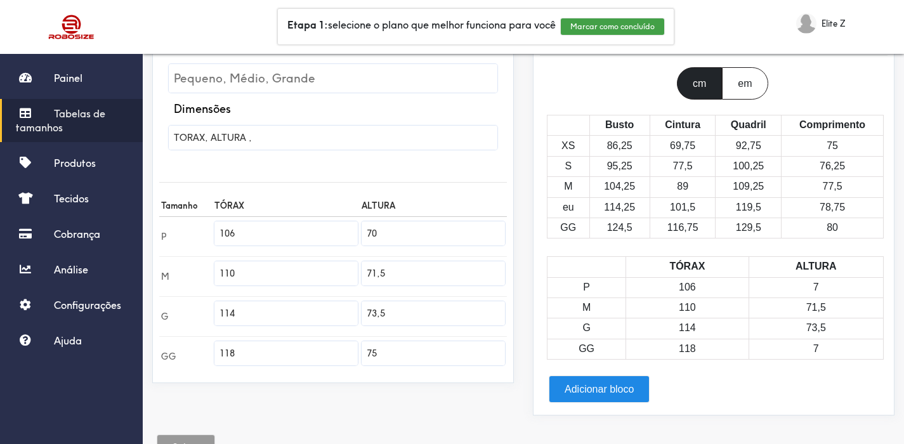
click at [397, 353] on input "75" at bounding box center [433, 353] width 143 height 24
type input "75"
click at [402, 362] on input "75" at bounding box center [433, 353] width 143 height 24
click at [397, 292] on td "71,5" at bounding box center [433, 277] width 147 height 40
click at [399, 310] on input "73,5" at bounding box center [433, 313] width 143 height 24
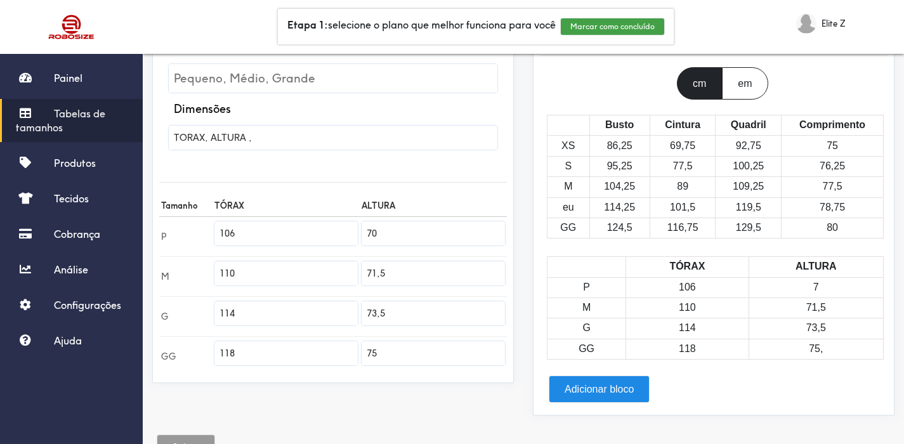
click at [405, 270] on input "71,5" at bounding box center [433, 273] width 143 height 24
click at [404, 228] on input "70" at bounding box center [433, 234] width 143 height 24
click at [404, 267] on input "71,5" at bounding box center [433, 273] width 143 height 24
click at [396, 233] on input "70," at bounding box center [433, 234] width 143 height 24
type input "70"
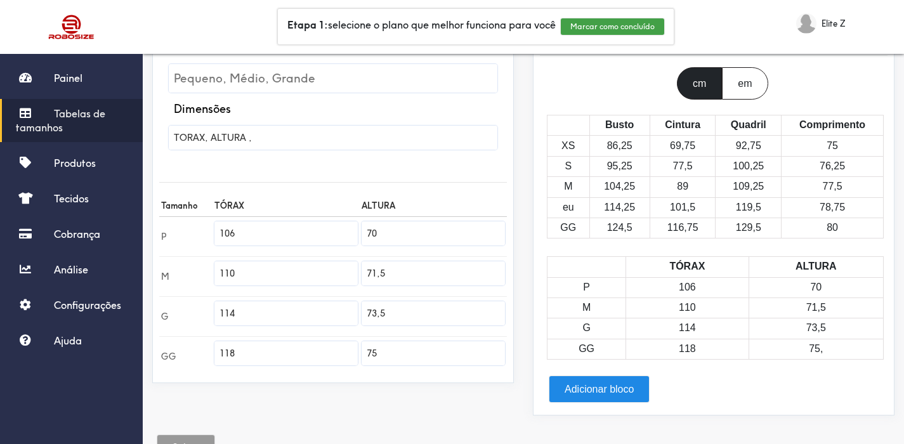
click at [402, 275] on input "71,5" at bounding box center [433, 273] width 143 height 24
click at [590, 395] on font "Adicionar bloco" at bounding box center [599, 389] width 69 height 11
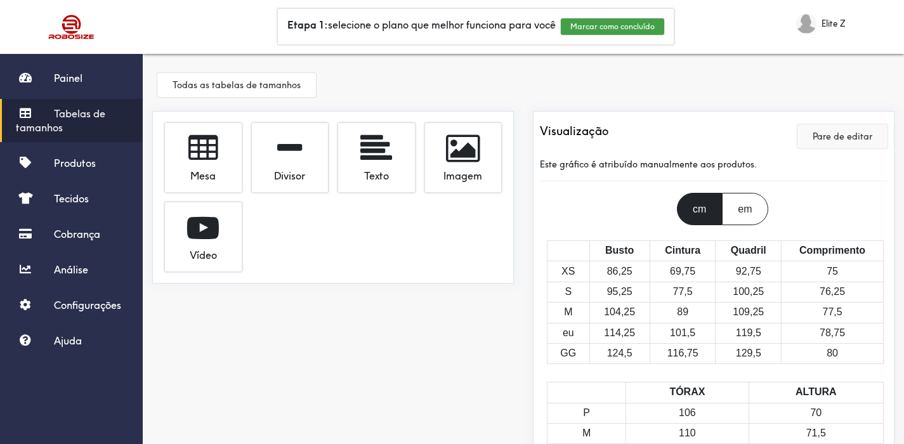
scroll to position [0, 0]
click at [272, 93] on button "Todas as tabelas de tamanhos" at bounding box center [236, 85] width 159 height 24
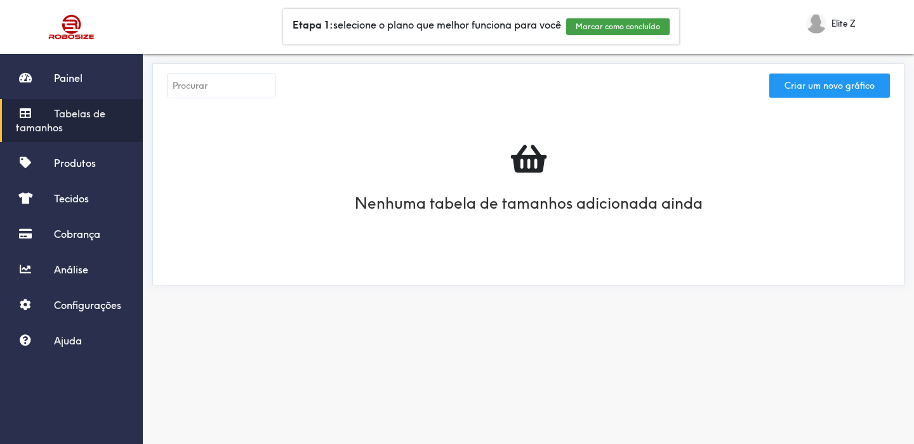
click at [827, 93] on button "Criar um novo gráfico" at bounding box center [829, 86] width 121 height 24
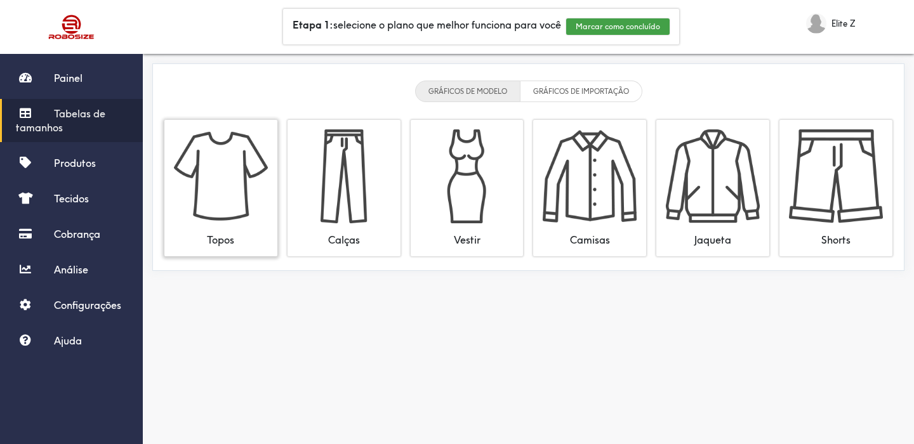
click at [250, 219] on img at bounding box center [221, 176] width 94 height 94
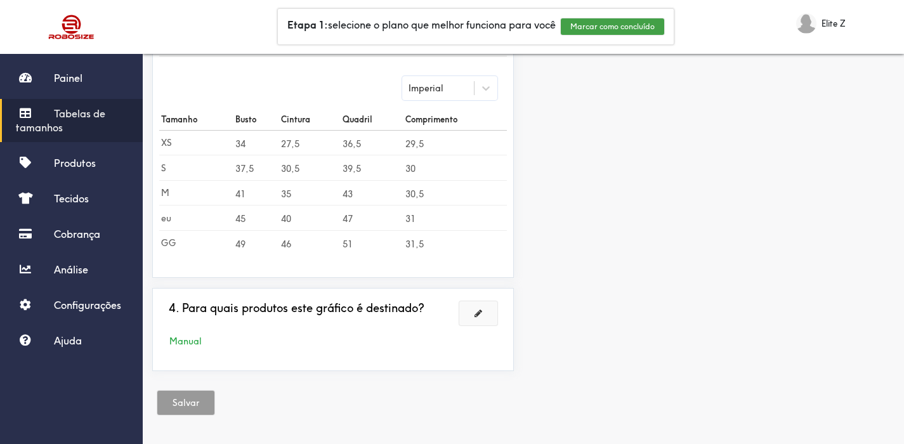
scroll to position [395, 0]
click at [381, 185] on td "43" at bounding box center [372, 192] width 62 height 25
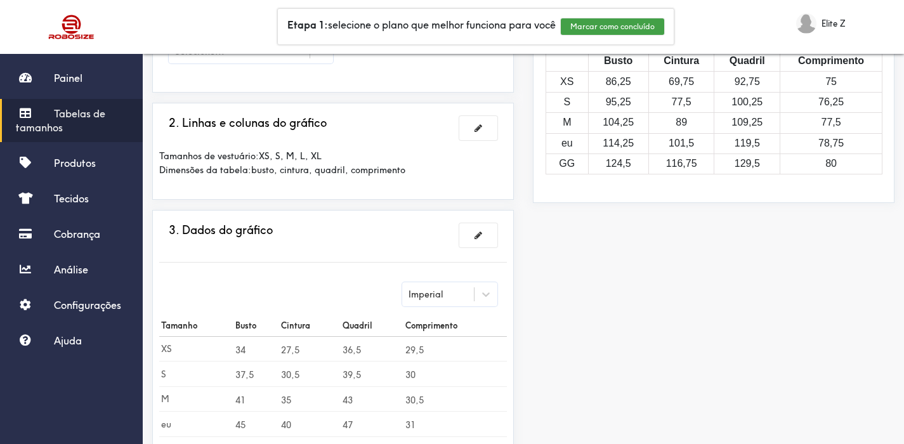
click at [467, 291] on div "Imperial" at bounding box center [438, 294] width 72 height 13
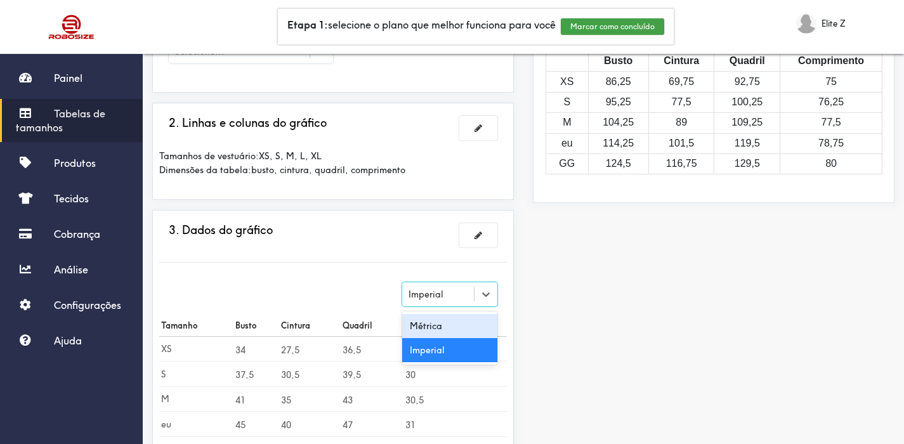
click at [458, 318] on div "Métrica" at bounding box center [449, 326] width 95 height 24
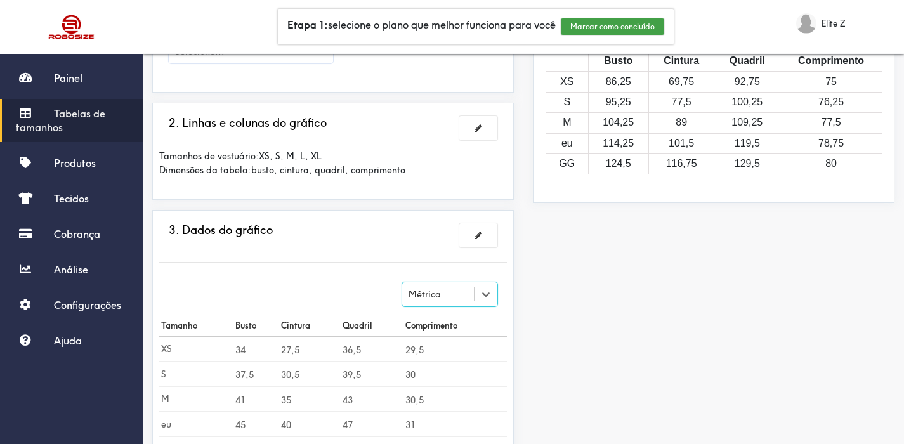
click at [467, 288] on div "Métrica" at bounding box center [449, 294] width 95 height 24
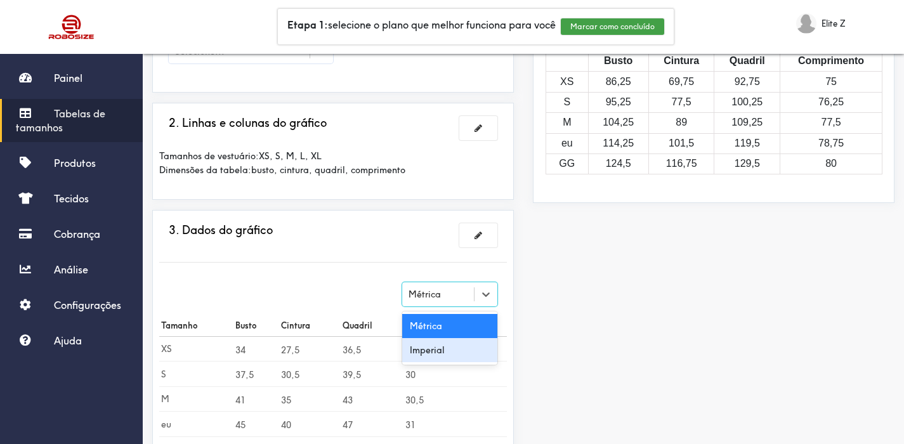
click at [453, 348] on div "Imperial" at bounding box center [449, 350] width 95 height 24
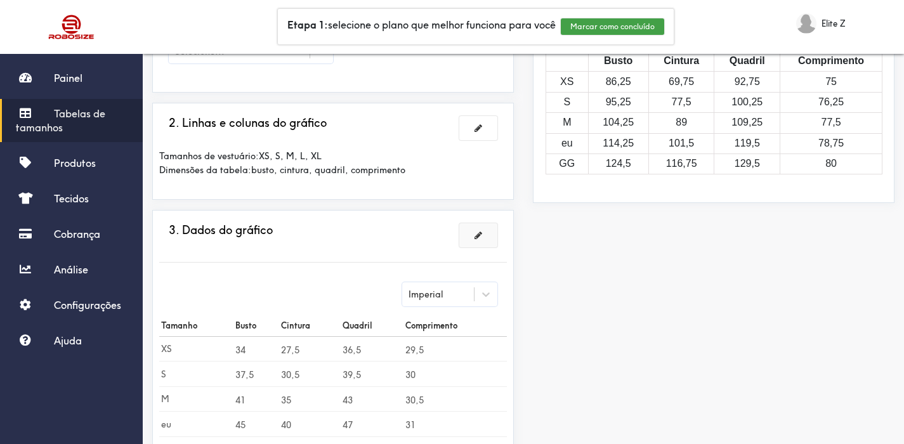
click at [487, 229] on button at bounding box center [479, 235] width 38 height 24
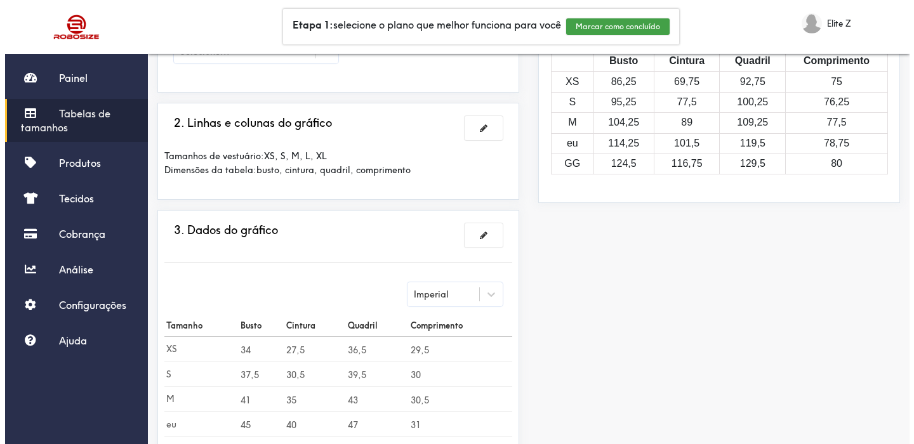
scroll to position [0, 0]
